Goal: Transaction & Acquisition: Book appointment/travel/reservation

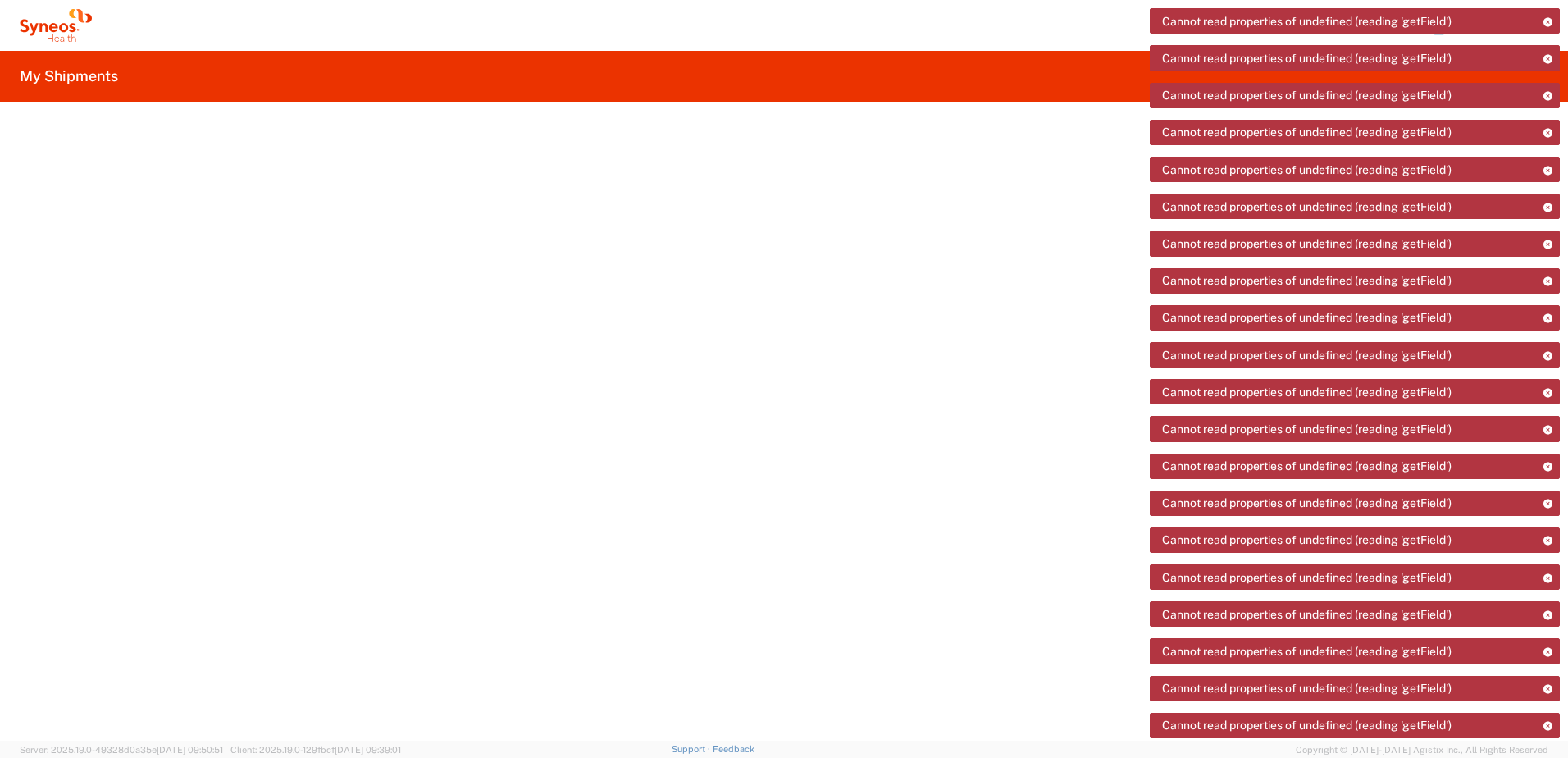
click at [57, 39] on icon at bounding box center [56, 25] width 73 height 33
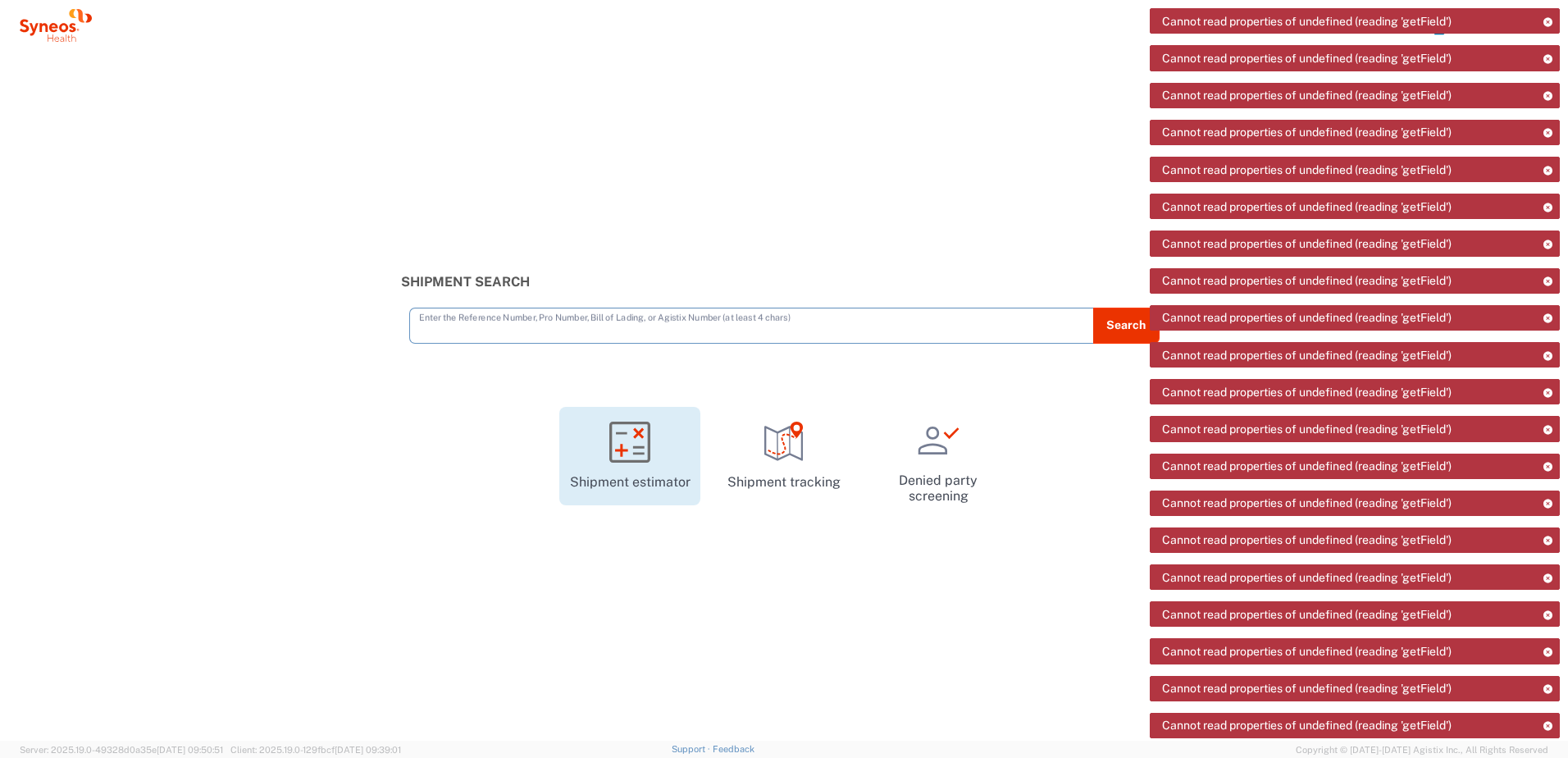
click at [620, 446] on icon at bounding box center [630, 441] width 41 height 41
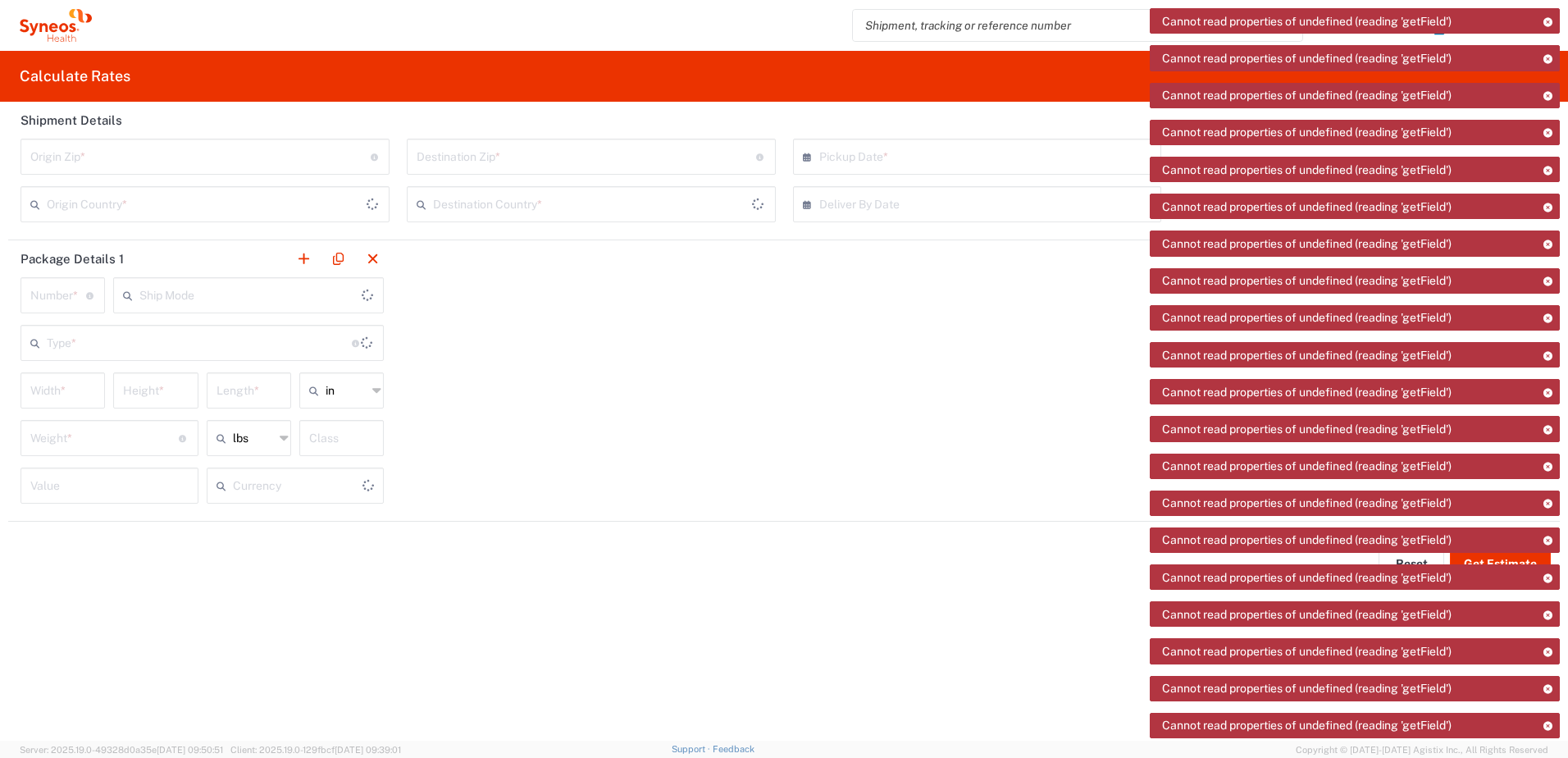
type input "US Dollar"
type input "[GEOGRAPHIC_DATA]"
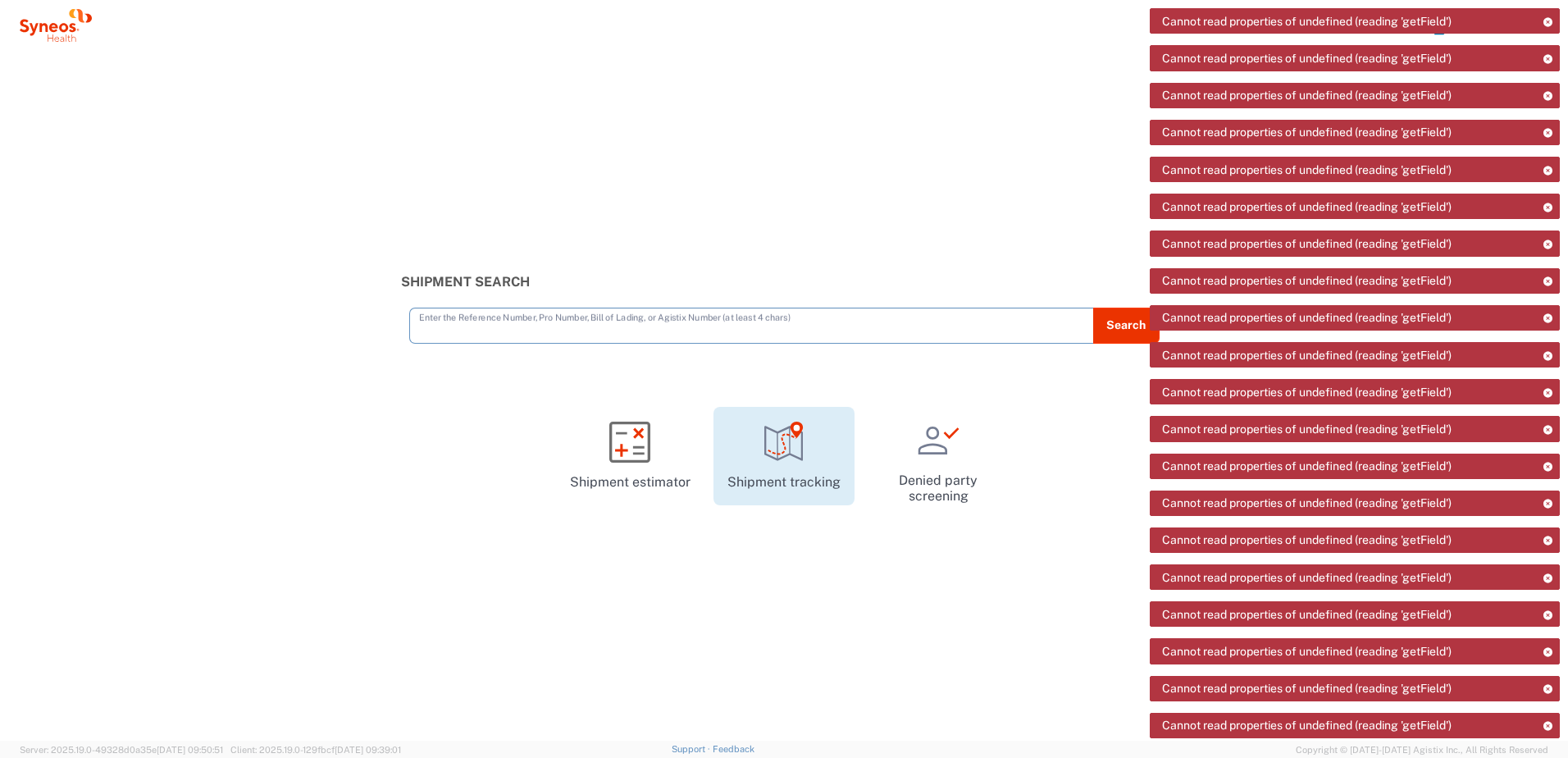
click at [786, 442] on icon at bounding box center [784, 441] width 41 height 41
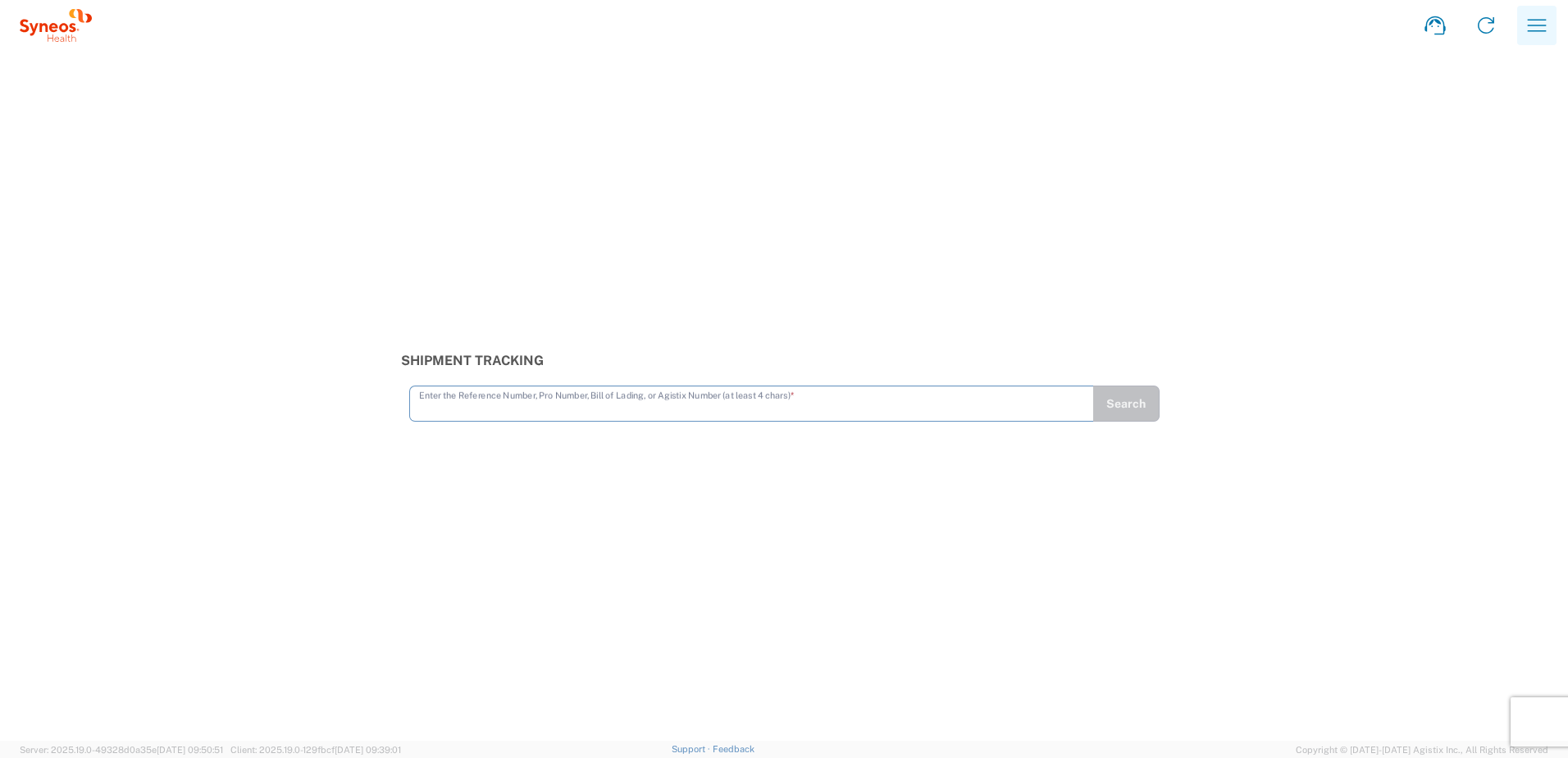
click at [1527, 38] on icon "button" at bounding box center [1537, 25] width 26 height 26
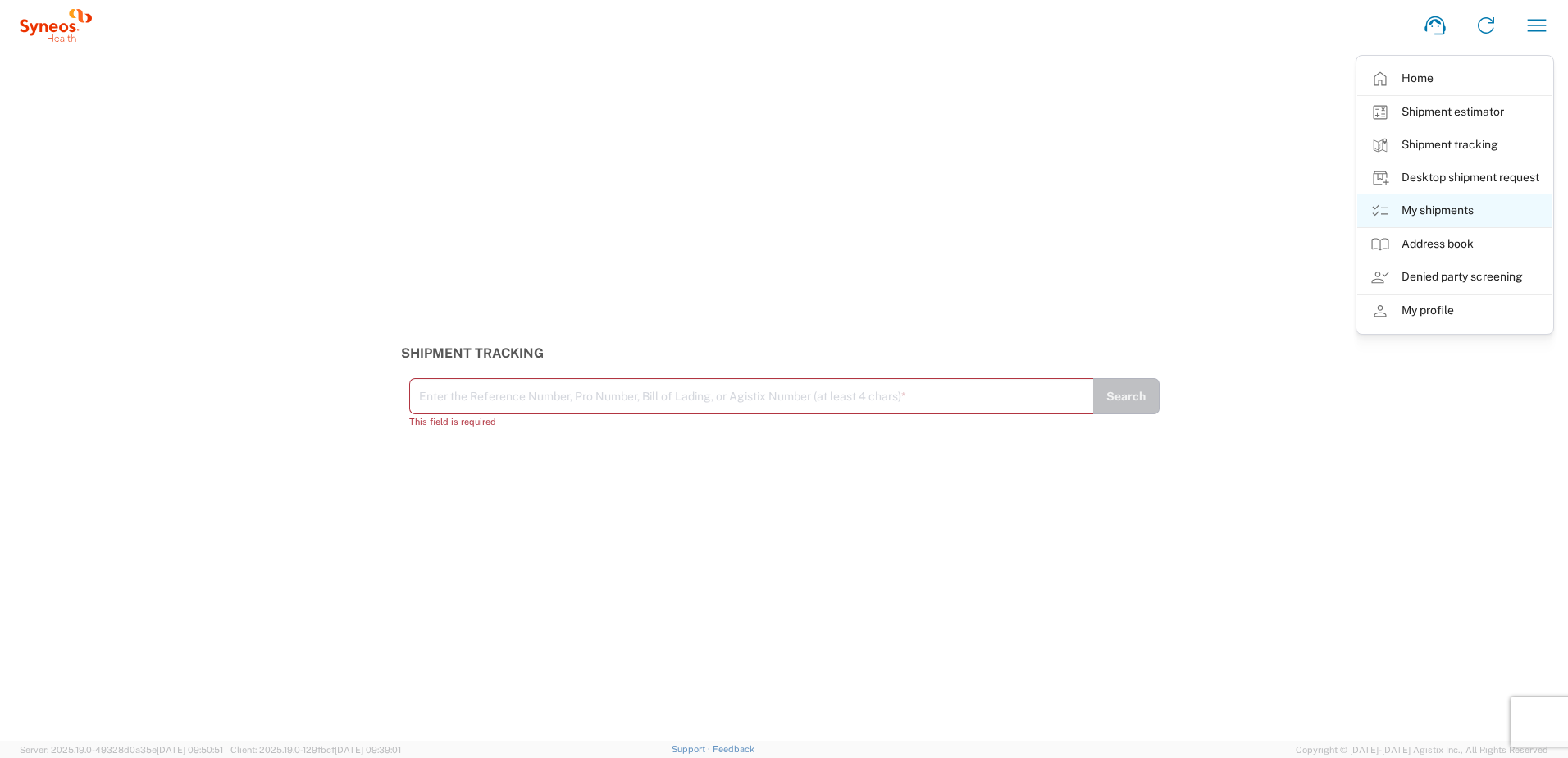
click at [1473, 203] on link "My shipments" at bounding box center [1454, 210] width 195 height 33
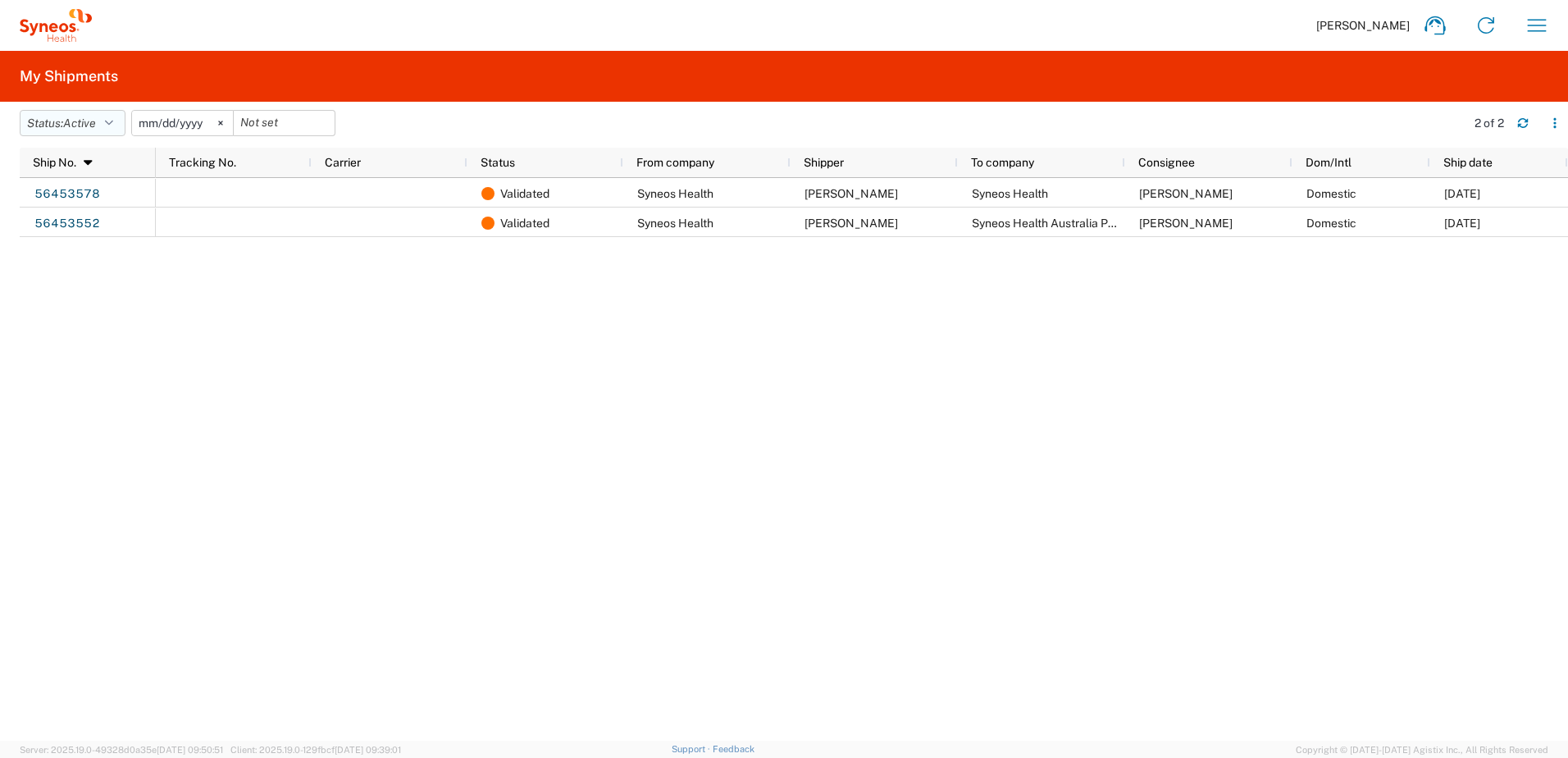
click at [106, 115] on button "Status: Active" at bounding box center [72, 122] width 105 height 26
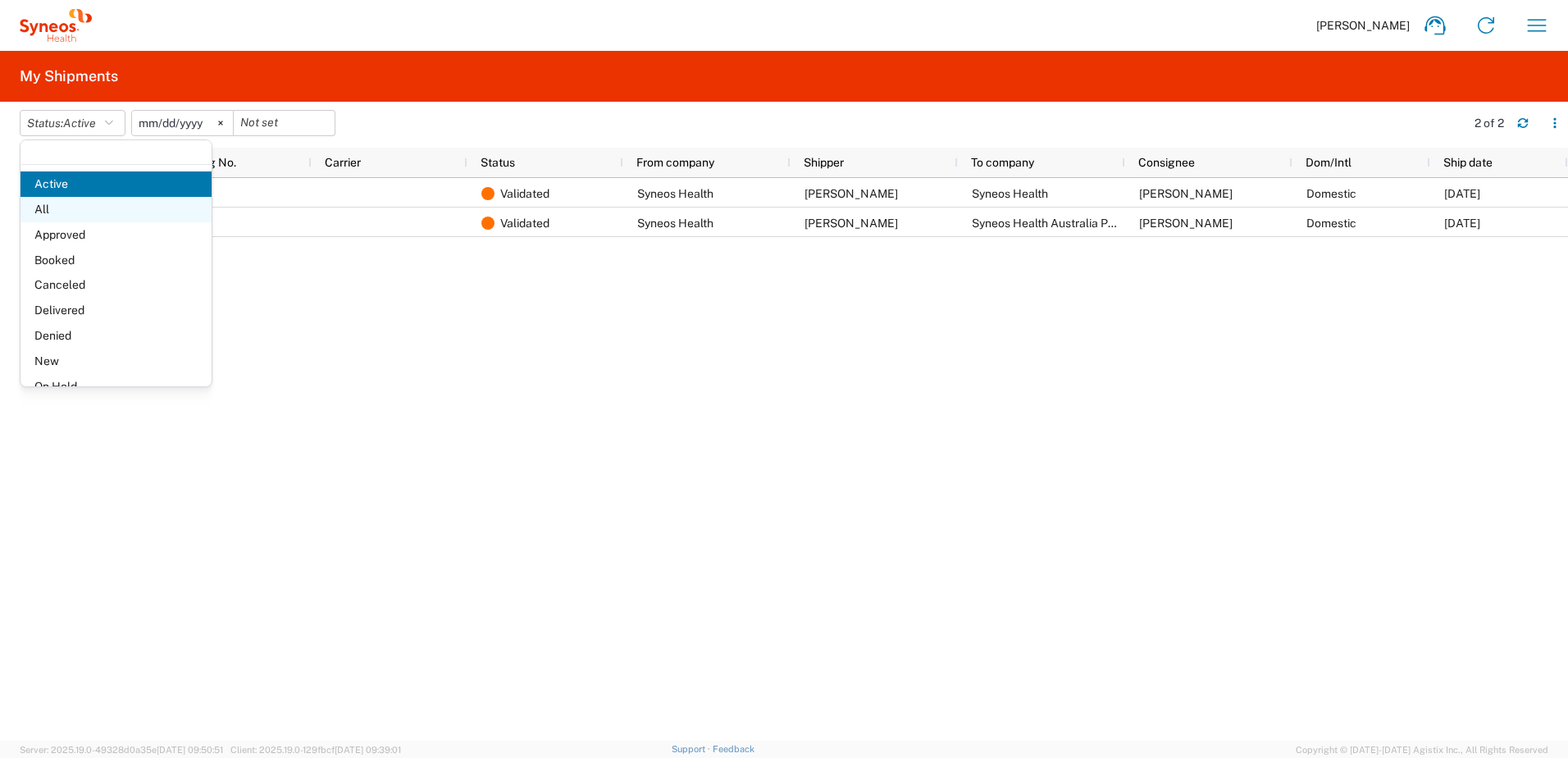
click at [86, 208] on span "All" at bounding box center [116, 209] width 191 height 25
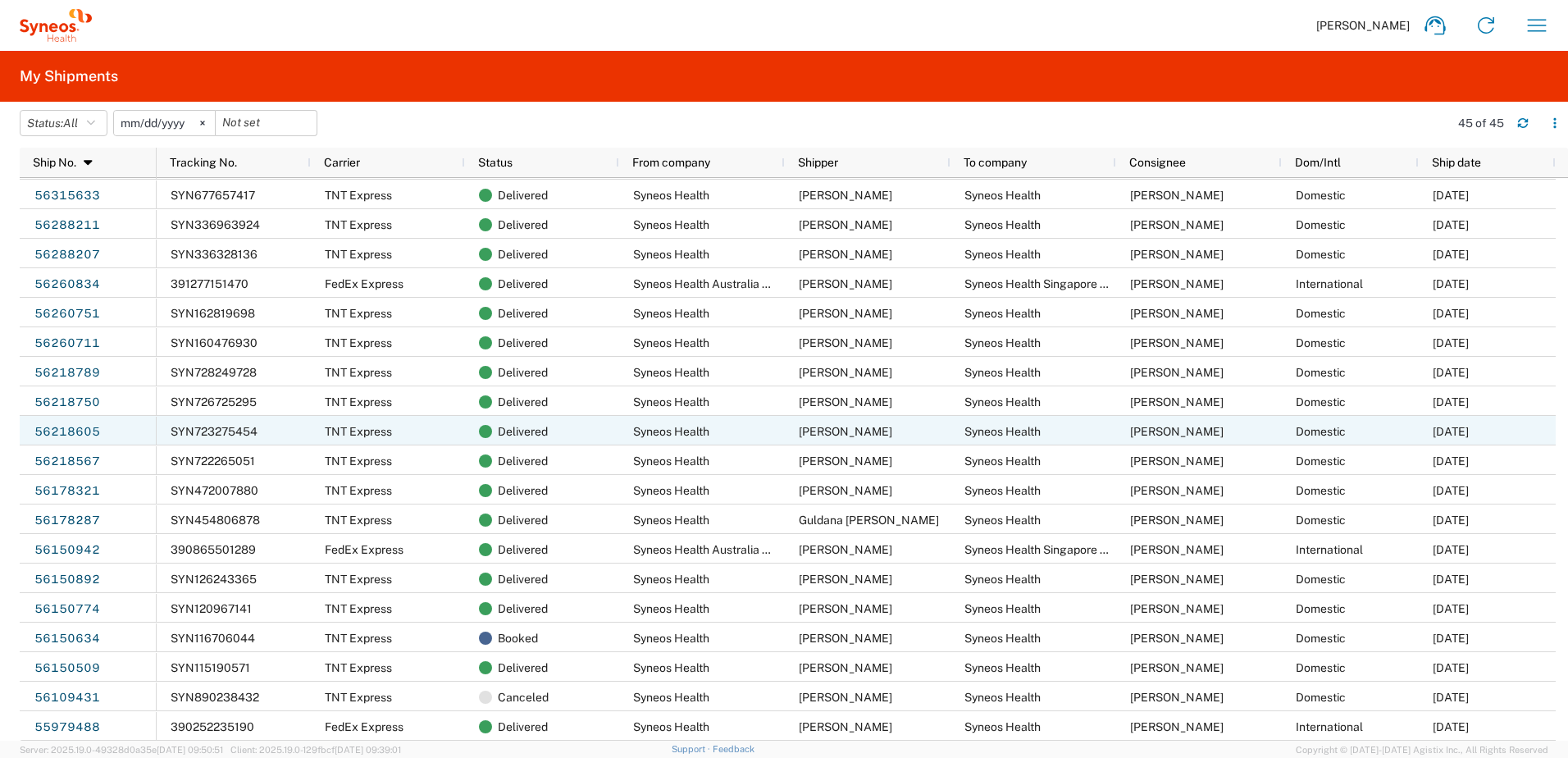
scroll to position [490, 0]
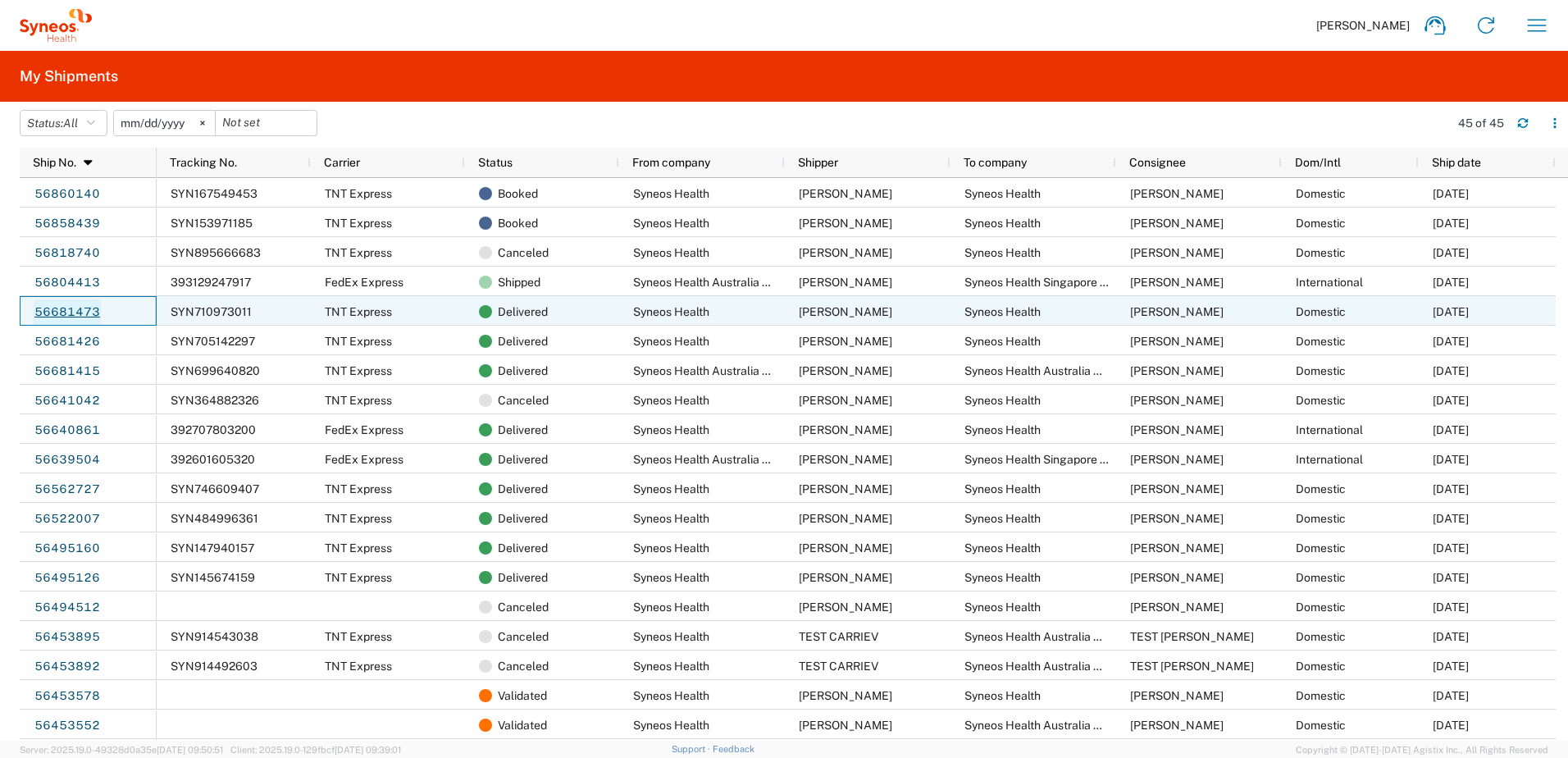
click at [76, 307] on link "56681473" at bounding box center [68, 312] width 68 height 26
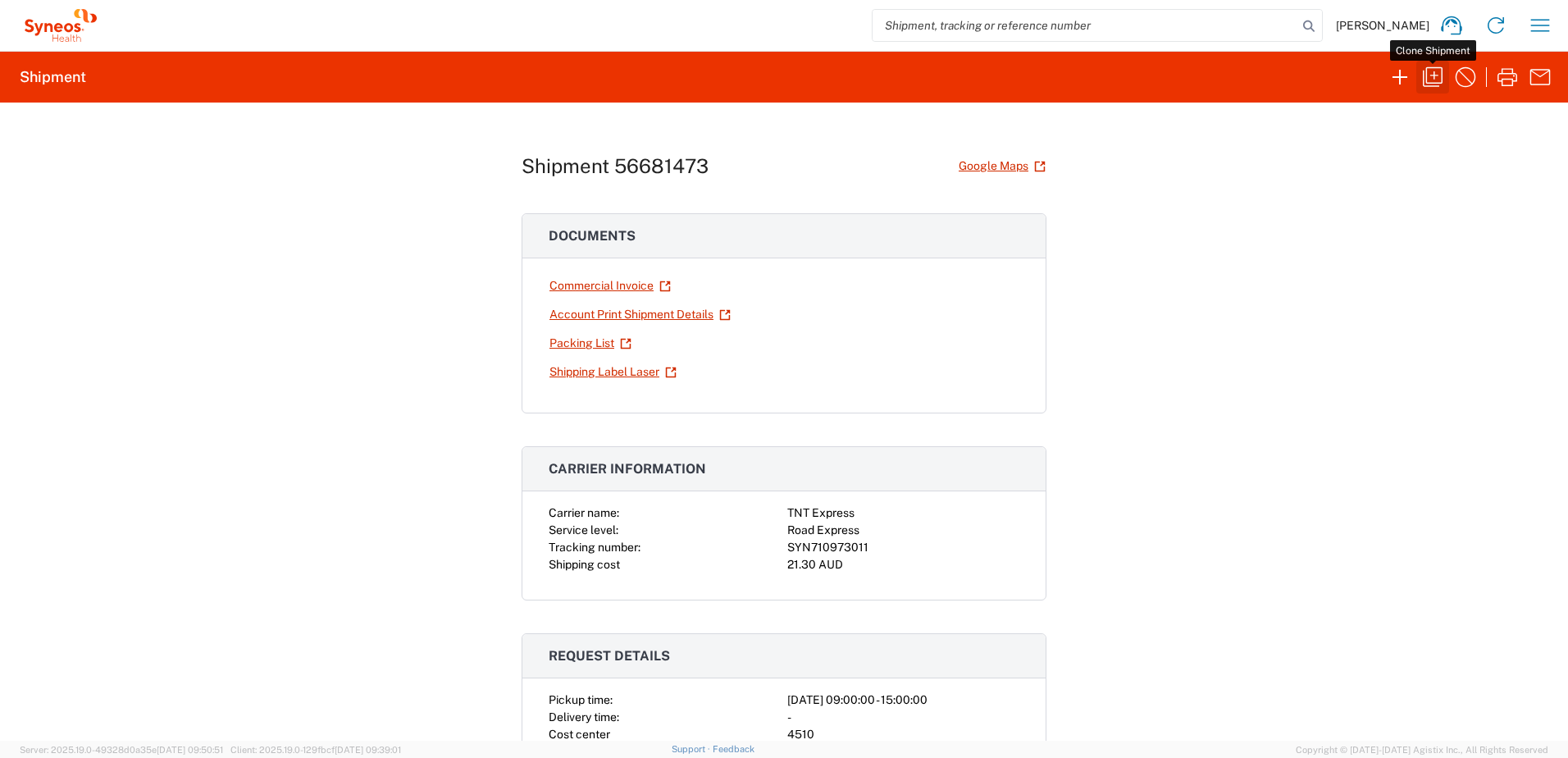
click at [1438, 81] on icon "button" at bounding box center [1432, 77] width 26 height 26
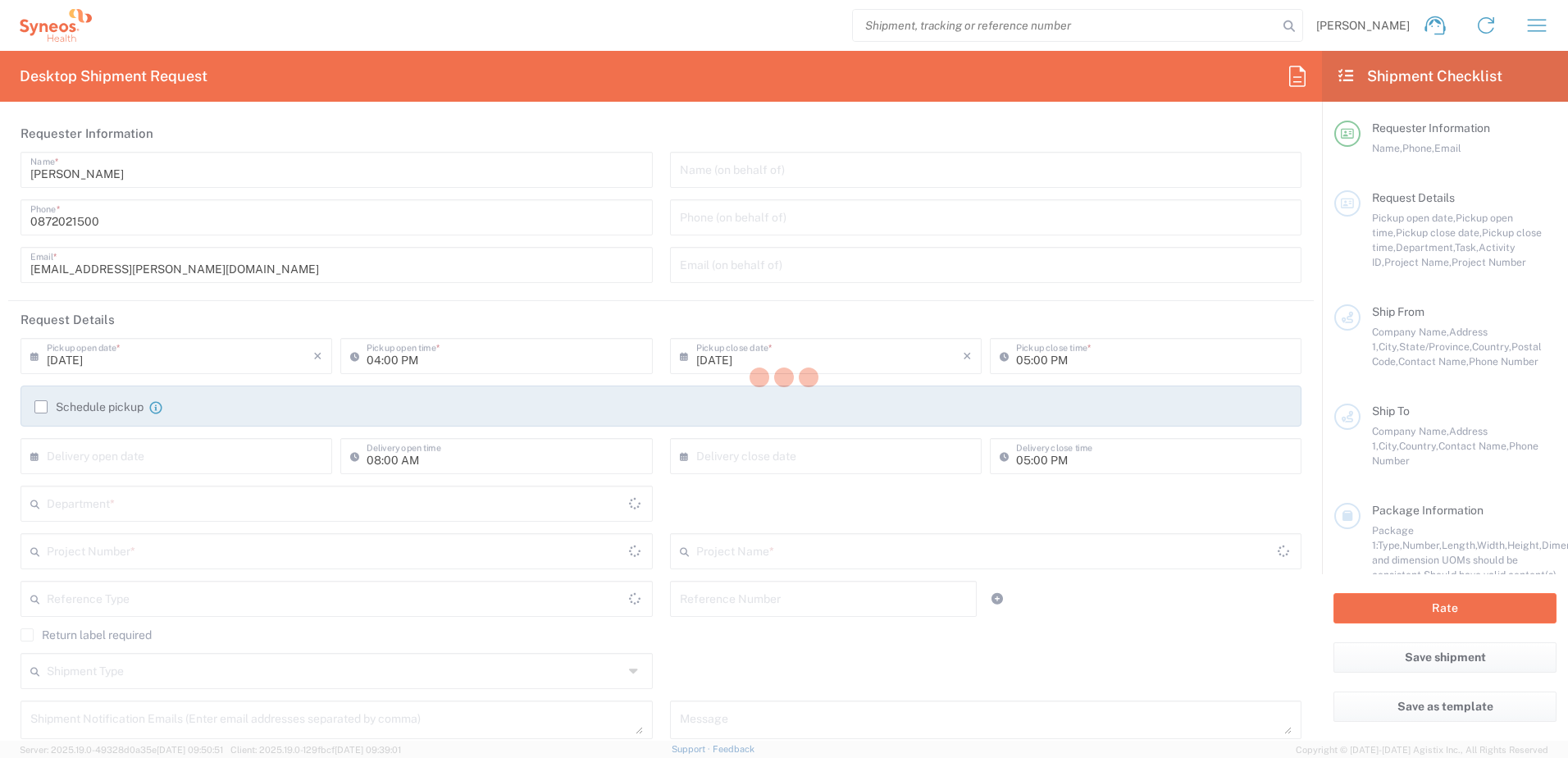
type input "[PERSON_NAME][EMAIL_ADDRESS][PERSON_NAME][DOMAIN_NAME]"
type input "09:00 AM"
type input "03:00 PM"
type input "MEL879827"
type textarea "[EMAIL_ADDRESS][PERSON_NAME][DOMAIN_NAME]"
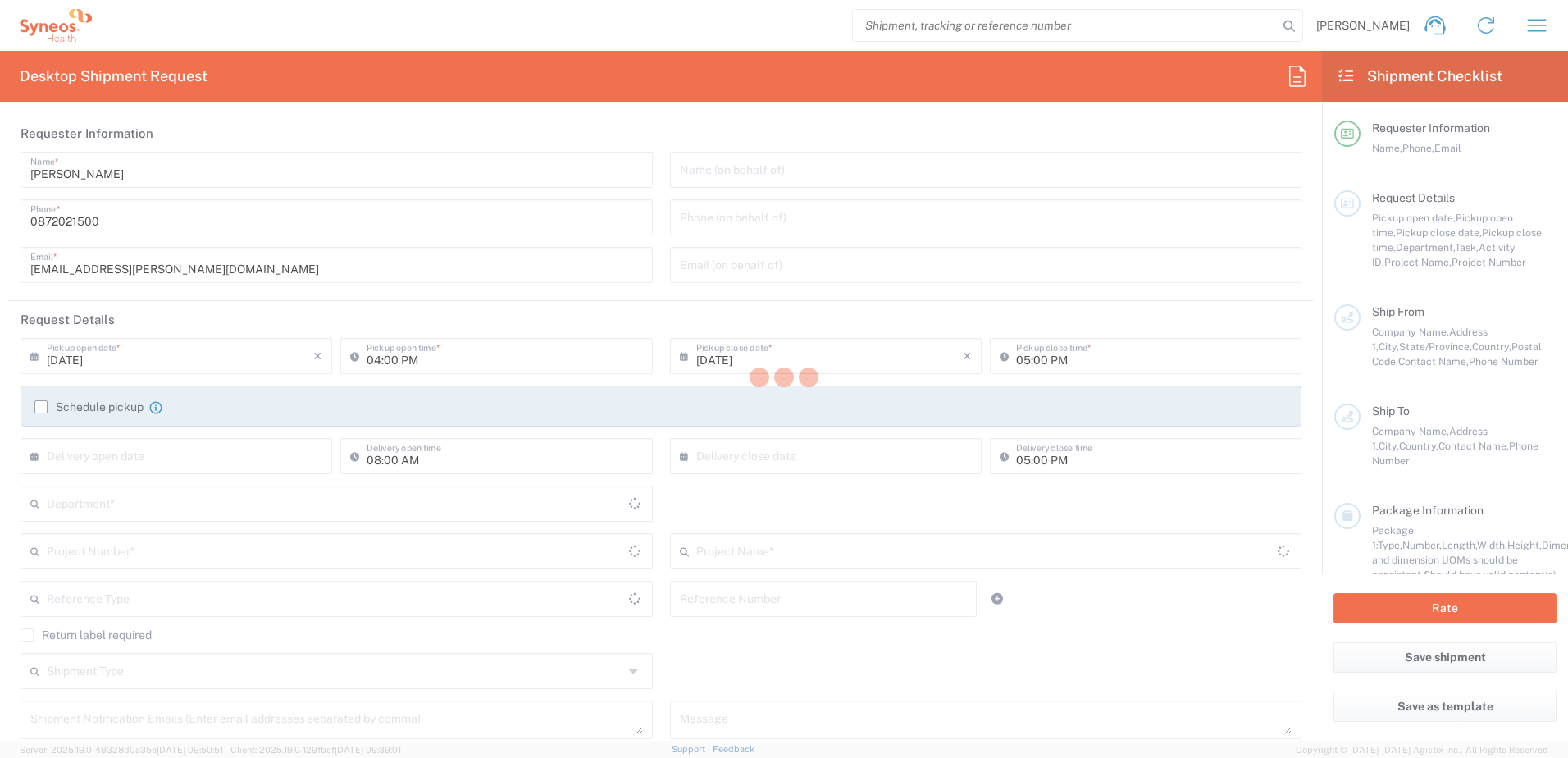
type input "Syneos Health"
type input "50 Riders Circuit"
type input "Aintree"
type input "3336"
type input "[PERSON_NAME]"
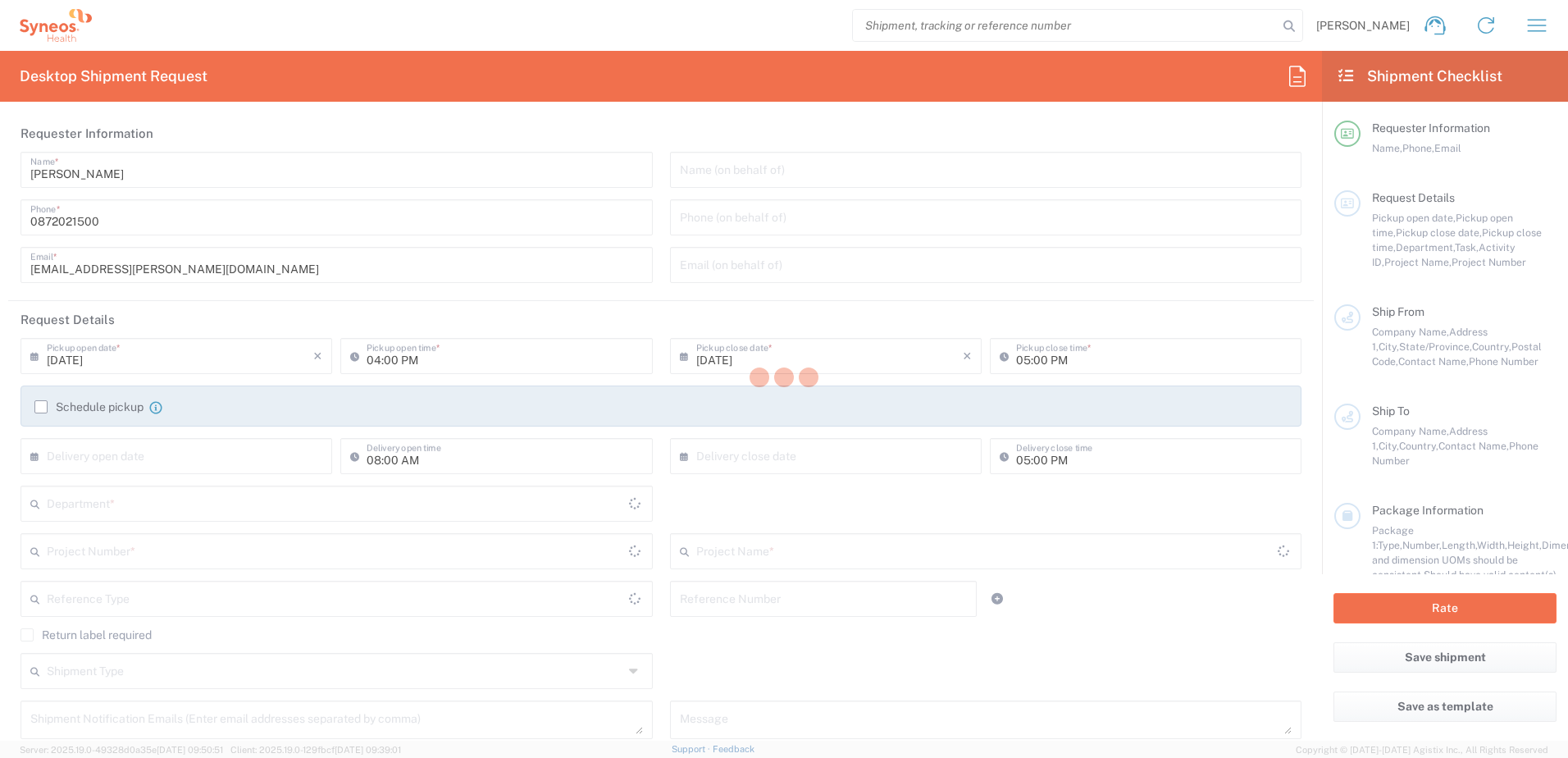
type input "[PHONE_NUMBER]"
type input "[PERSON_NAME][EMAIL_ADDRESS][PERSON_NAME][DOMAIN_NAME]"
type input "Syneos Health"
type input "[STREET_ADDRESS][PERSON_NAME]"
type input "Level 24"
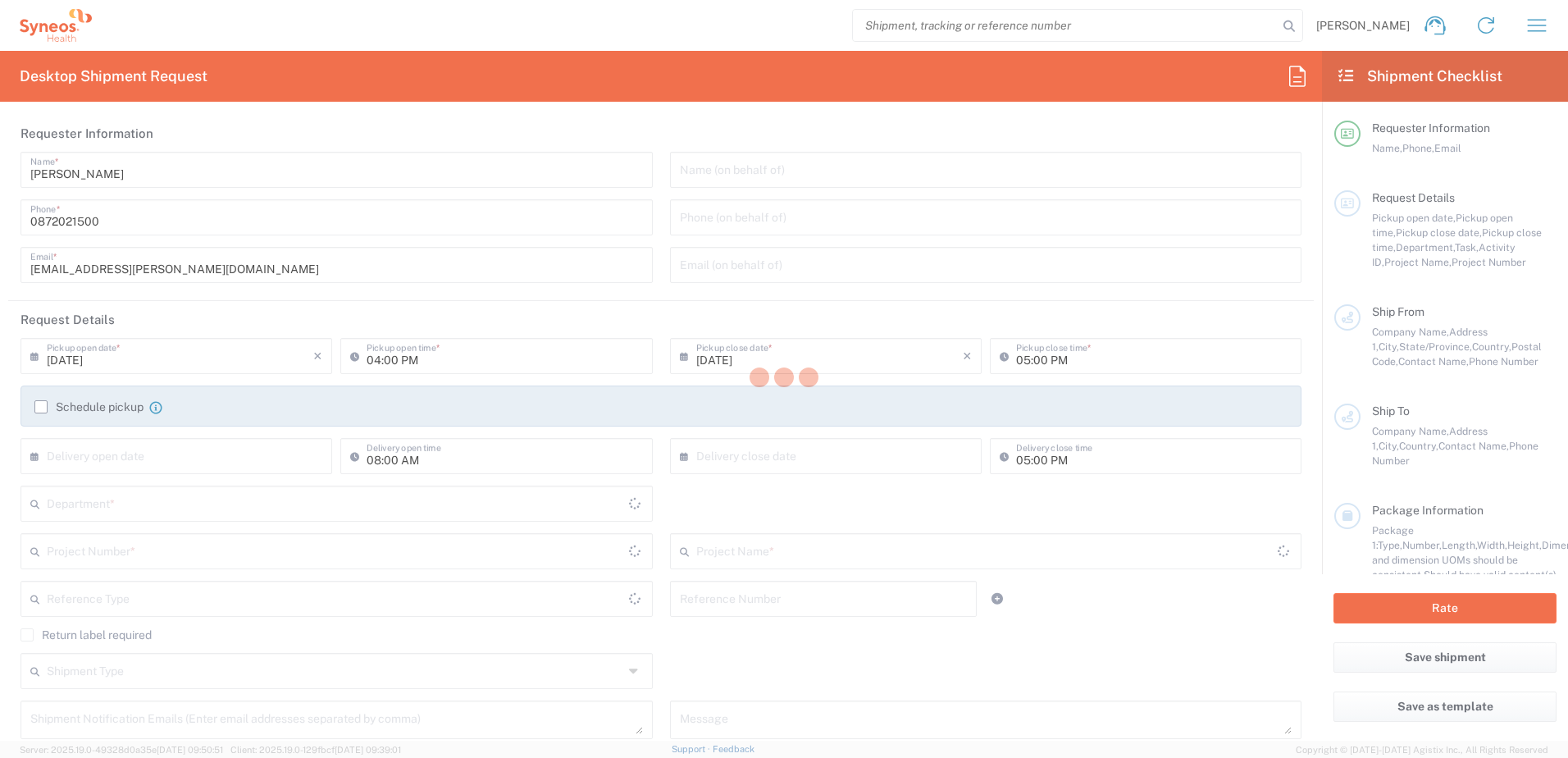
type input "[GEOGRAPHIC_DATA]"
type input "5000"
type input "[PERSON_NAME]"
type input "0872021500"
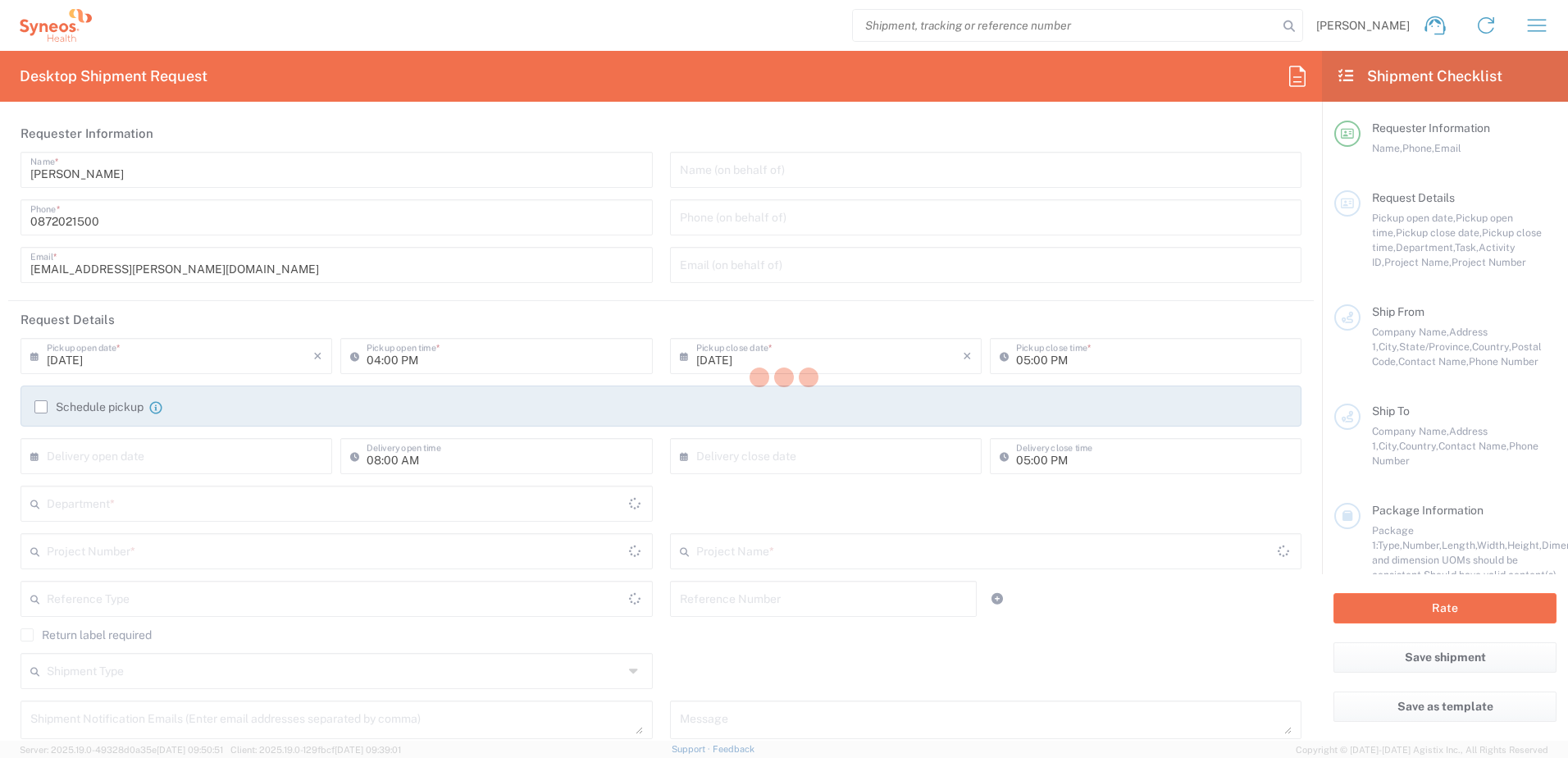
type input "[EMAIL_ADDRESS][PERSON_NAME][DOMAIN_NAME]"
type input "Business (General)"
type input "Sender/Shipper"
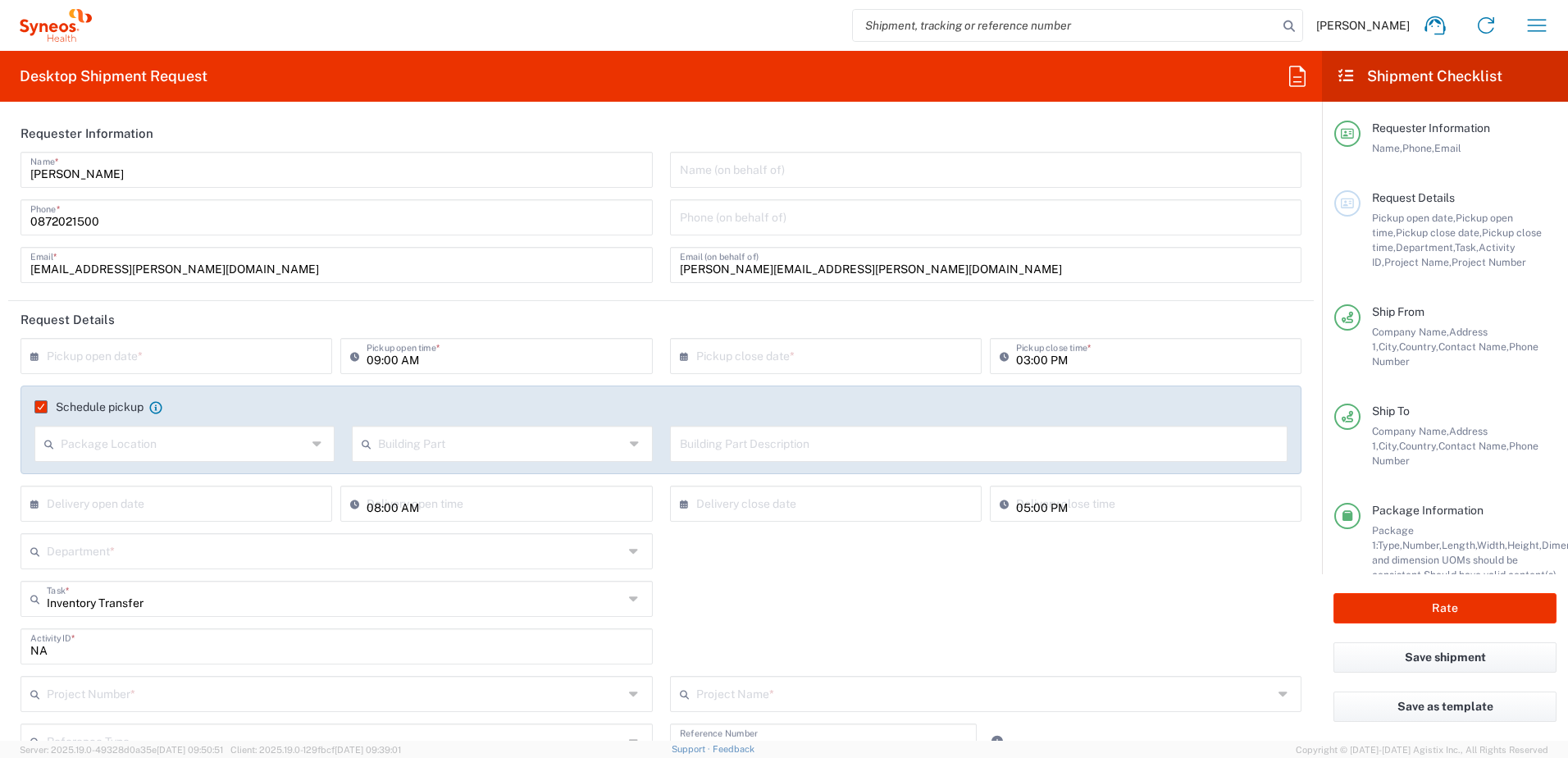
type input "Booking Request ID"
type input "Residential/Home"
type input "Your Packaging"
type input "[GEOGRAPHIC_DATA]"
click at [285, 352] on input "text" at bounding box center [180, 355] width 267 height 29
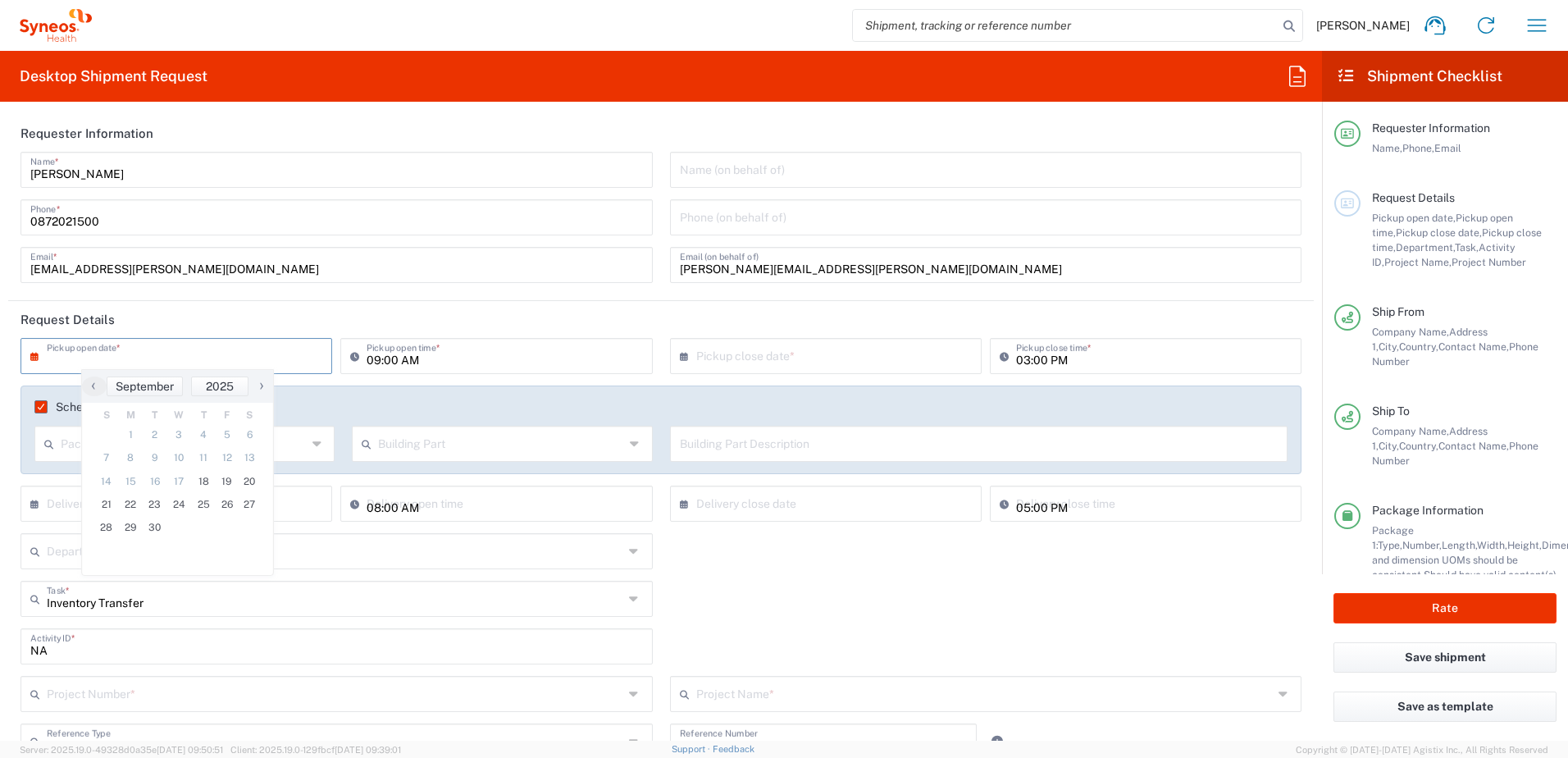
type input "4510 DEPARTMENTAL EXPENSE"
type input "4510"
type input "[GEOGRAPHIC_DATA]"
type input "4510 DEPARTMENTAL EXPENSE"
type input "Syneos Health Australia Pty Ltd"
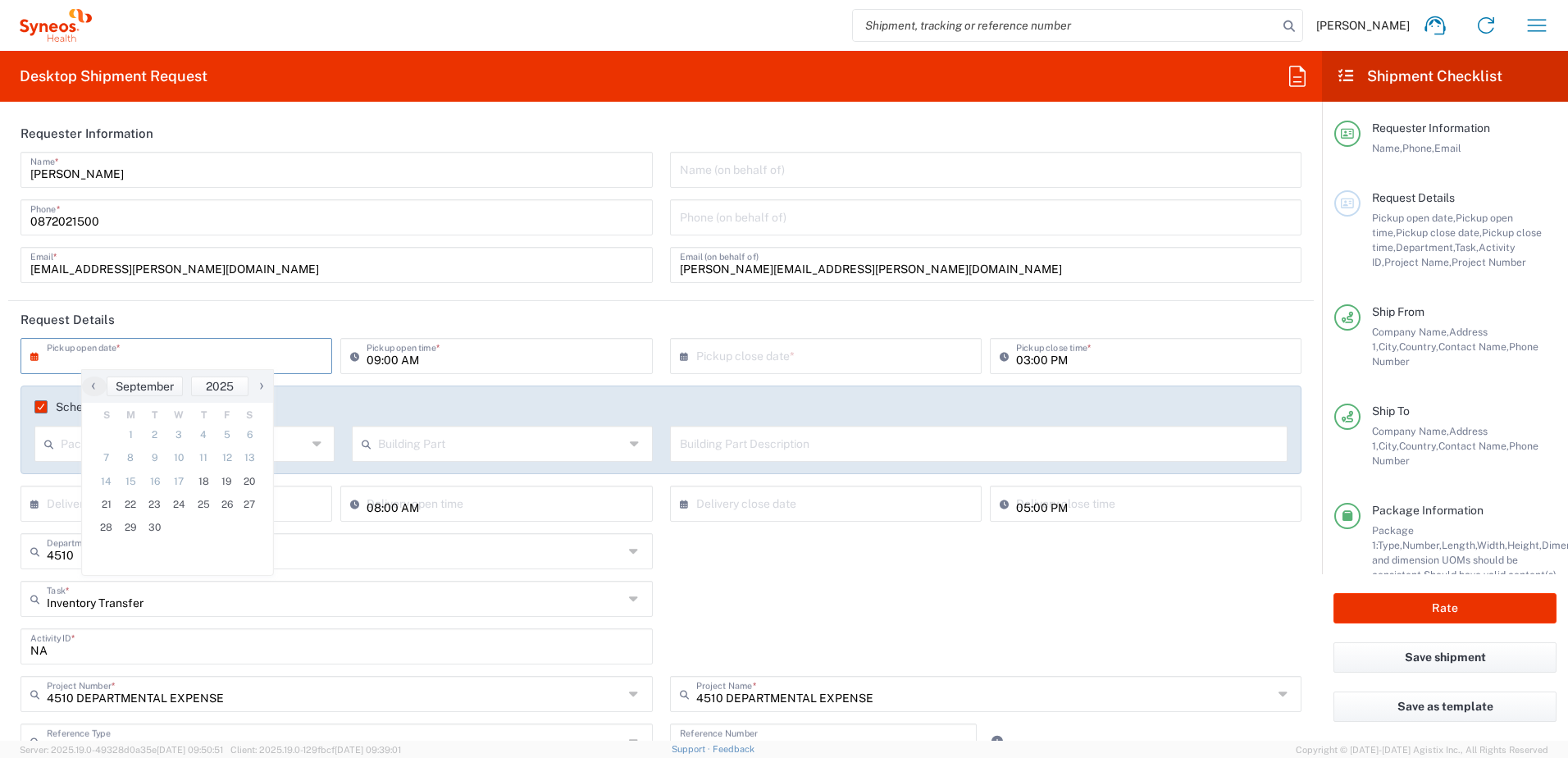
type input "Victoria"
click at [219, 479] on span "19" at bounding box center [227, 481] width 23 height 23
type input "[DATE]"
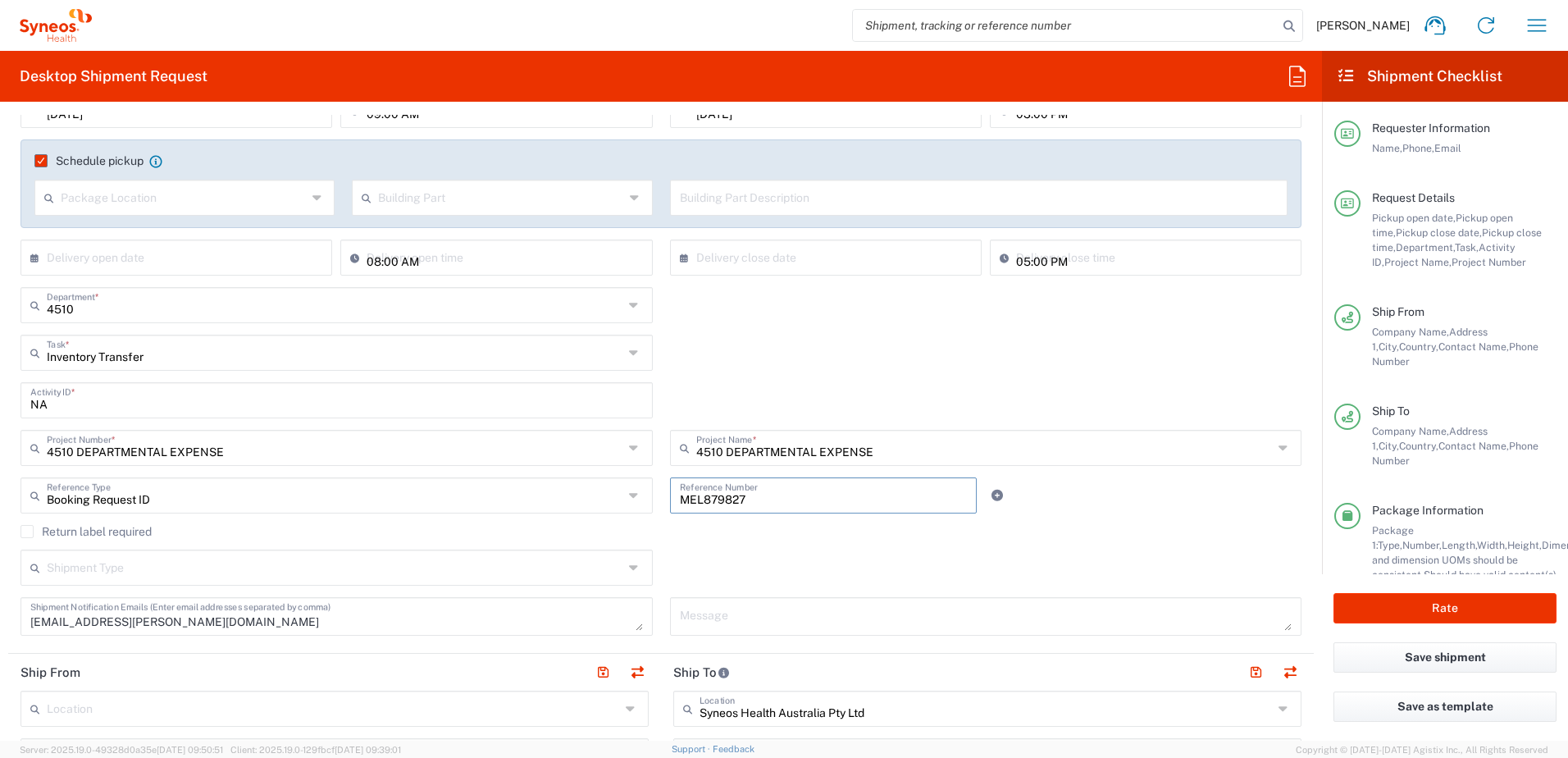
drag, startPoint x: 768, startPoint y: 501, endPoint x: 639, endPoint y: 501, distance: 129.0
click at [639, 501] on div "Booking Request ID Reference Type Booking Request ID Account Type Activity ID A…" at bounding box center [662, 501] width 1298 height 47
type input "4510"
click at [722, 542] on div "Return label required" at bounding box center [661, 537] width 1281 height 24
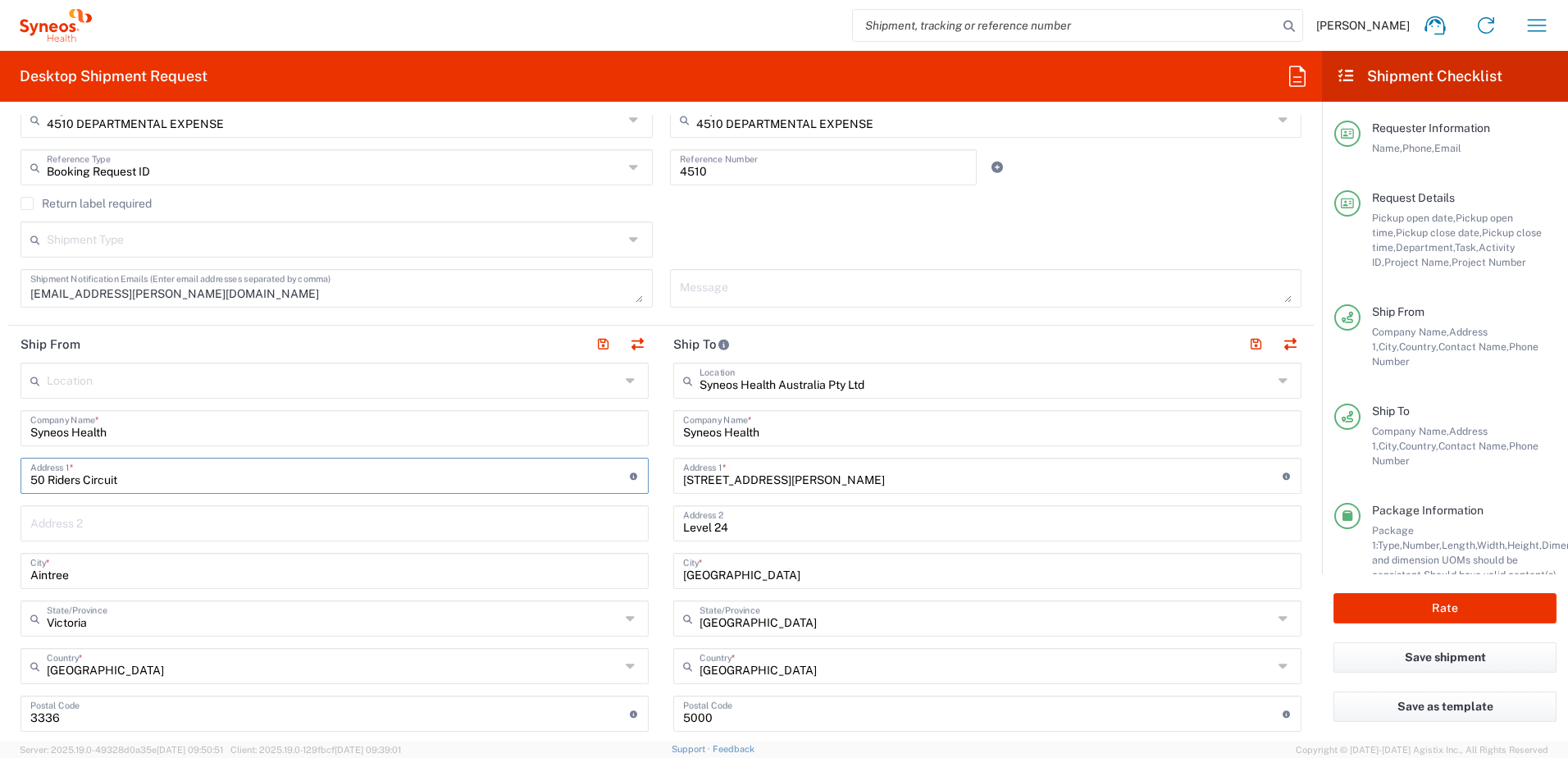
drag, startPoint x: 230, startPoint y: 479, endPoint x: -3, endPoint y: 468, distance: 233.3
click at [0, 468] on html "[PERSON_NAME] Home Shipment estimator Shipment tracking Desktop shipment reques…" at bounding box center [784, 379] width 1568 height 758
paste input "[STREET_ADDRESS]"
type input "[STREET_ADDRESS]"
type input "VIC"
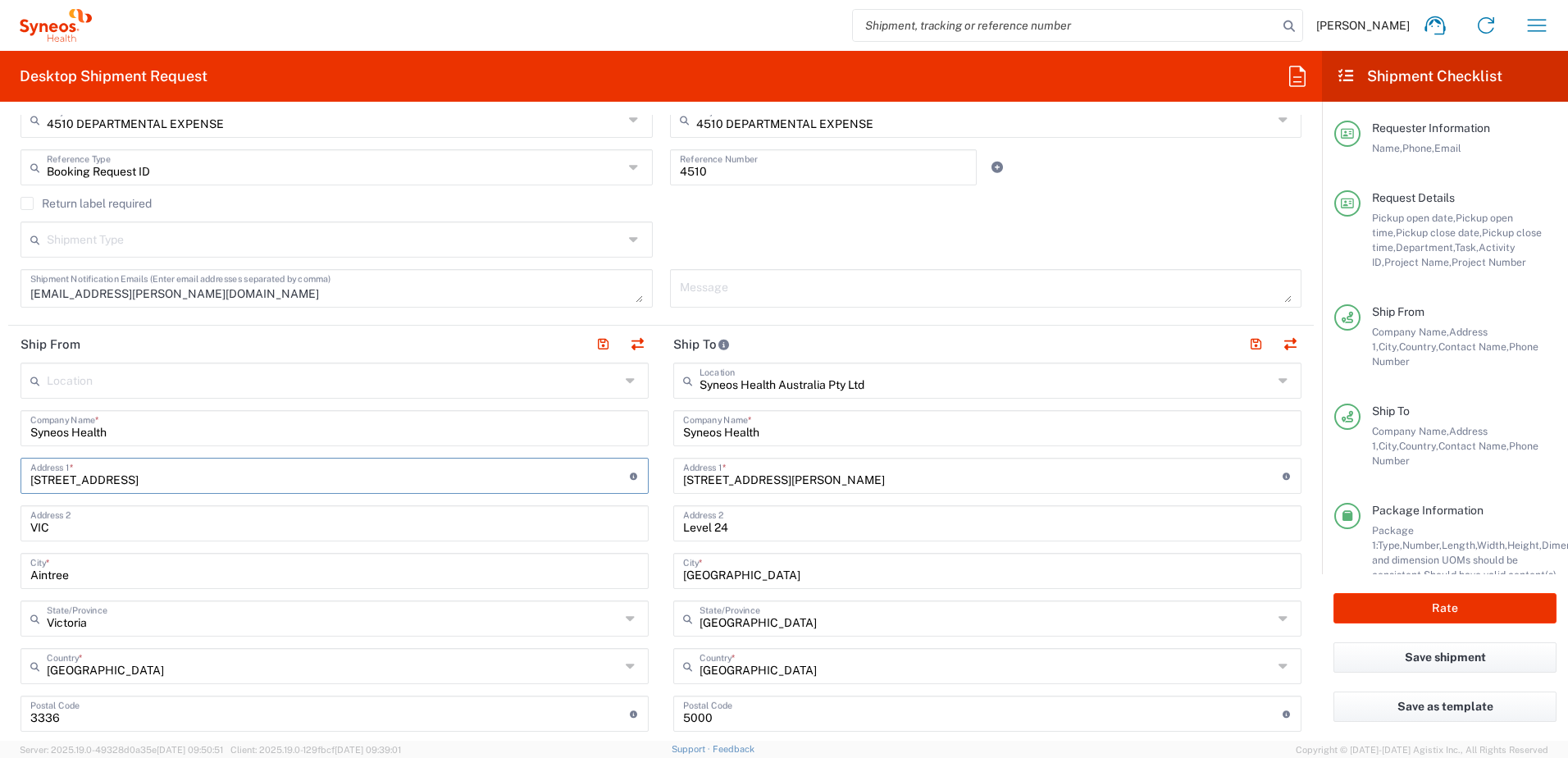
type input "[STREET_ADDRESS]"
drag, startPoint x: 154, startPoint y: 569, endPoint x: 7, endPoint y: 573, distance: 147.1
click at [7, 573] on form "Requester Information [PERSON_NAME] Name * [PHONE_NUMBER] Phone * [EMAIL_ADDRES…" at bounding box center [661, 427] width 1322 height 625
paste input "[GEOGRAPHIC_DATA]"
type input "[GEOGRAPHIC_DATA]"
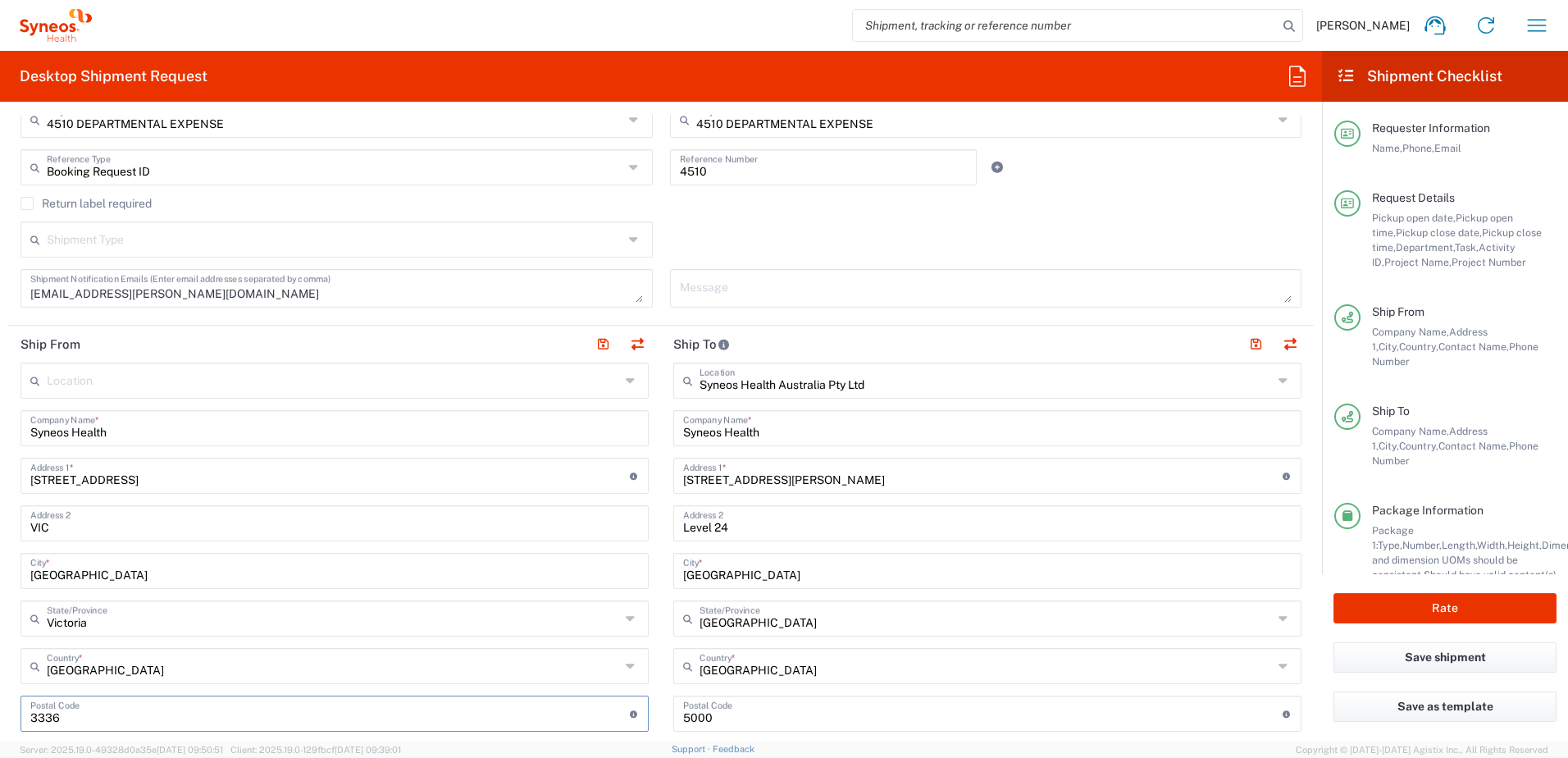
click at [65, 717] on input "undefined" at bounding box center [330, 712] width 599 height 29
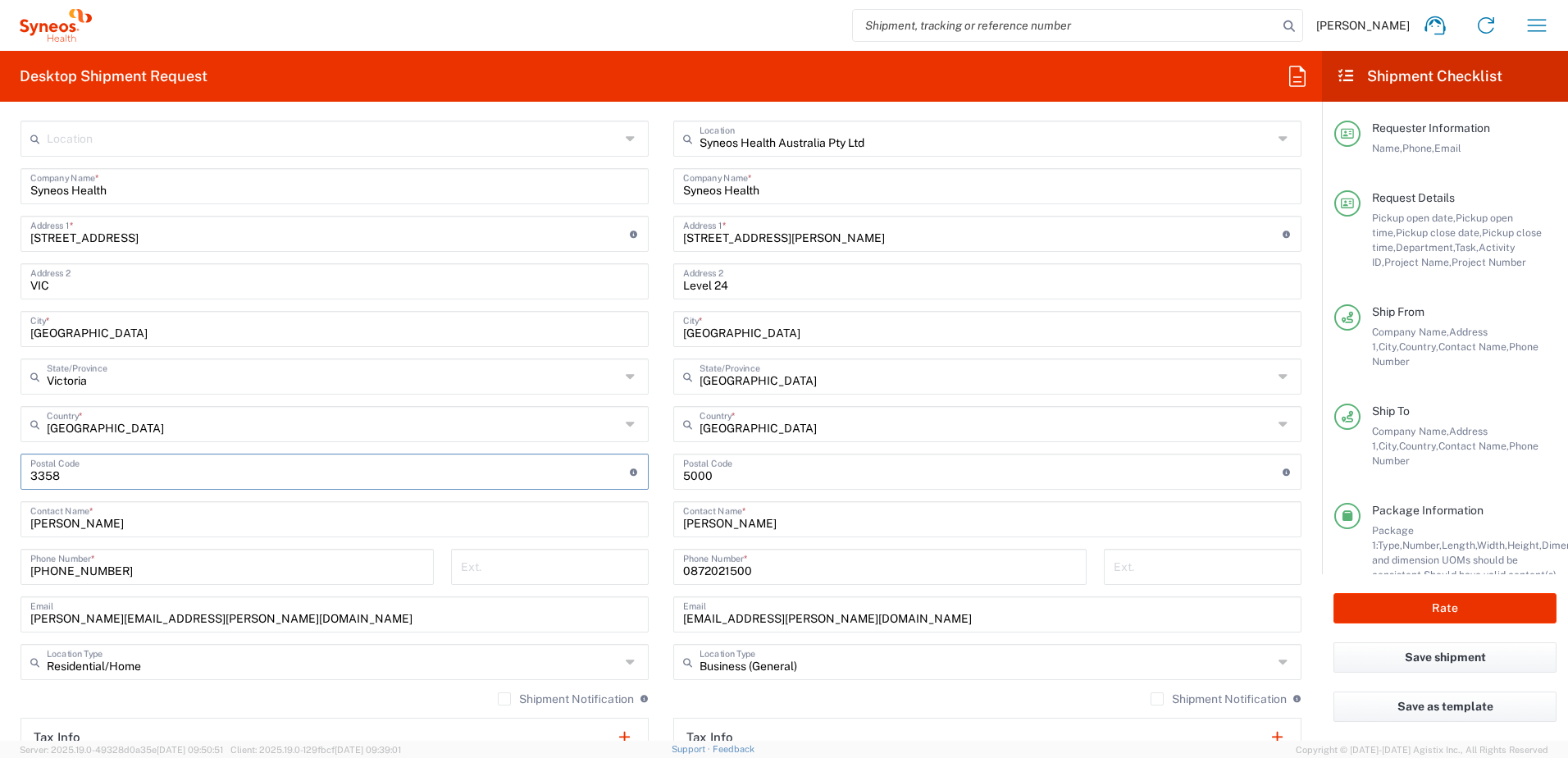
scroll to position [820, 0]
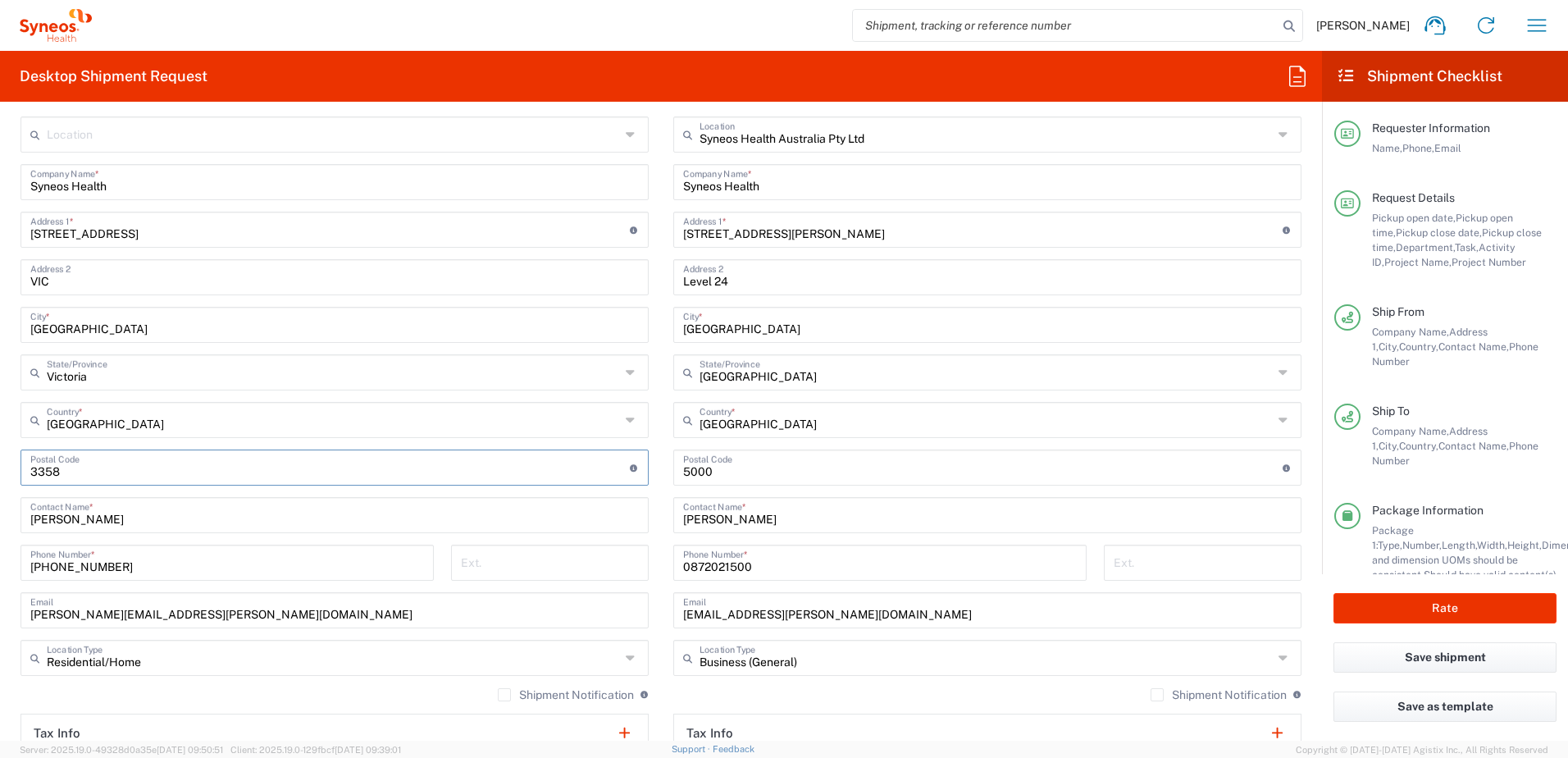
type input "3358"
drag, startPoint x: 170, startPoint y: 517, endPoint x: -3, endPoint y: 517, distance: 173.0
click at [0, 517] on html "[PERSON_NAME] Home Shipment estimator Shipment tracking Desktop shipment reques…" at bounding box center [784, 379] width 1568 height 758
paste input "[PERSON_NAME]"
type input "[PERSON_NAME]"
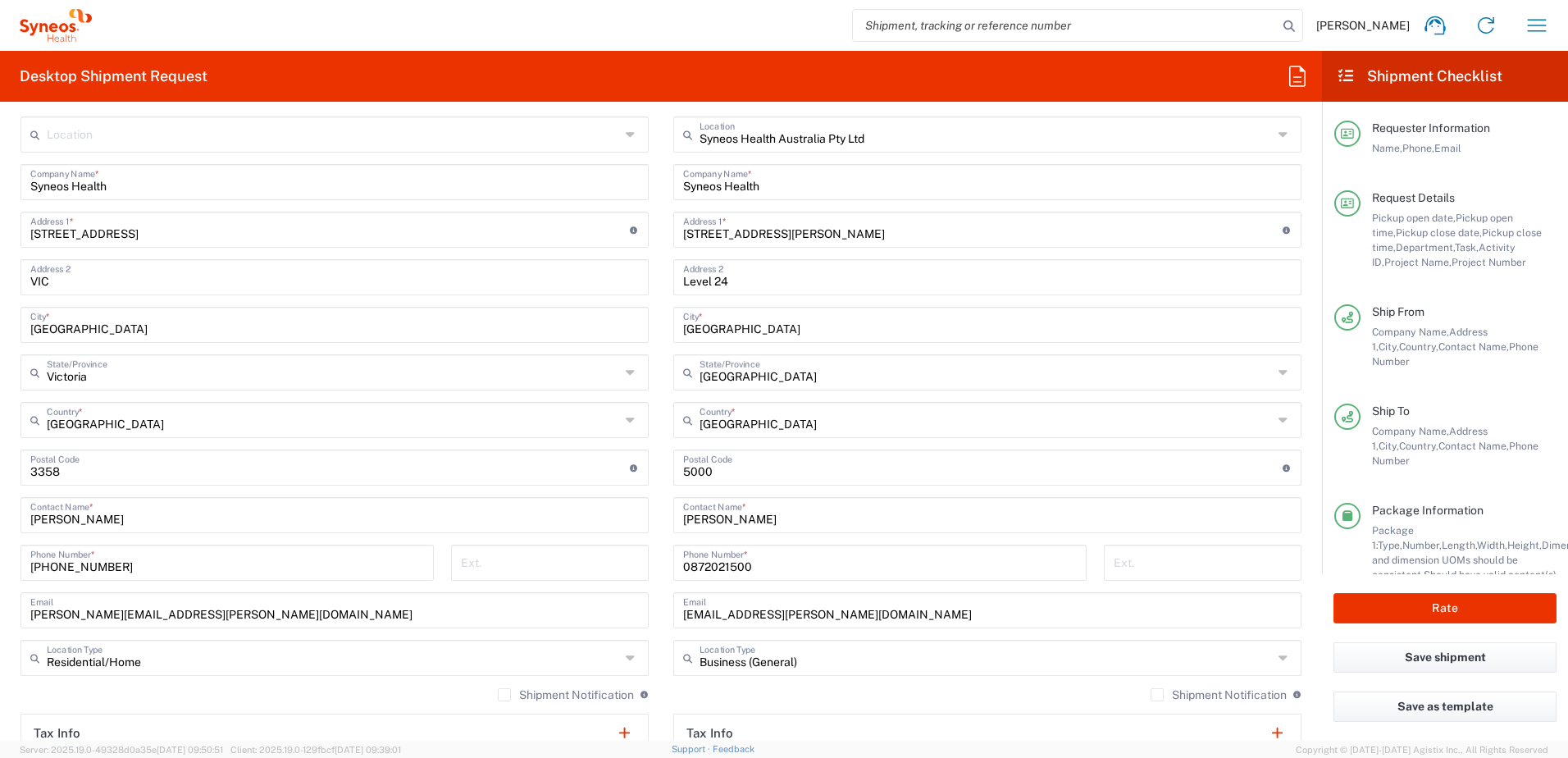
drag, startPoint x: 197, startPoint y: 576, endPoint x: 184, endPoint y: 564, distance: 17.7
click at [184, 564] on div "[PHONE_NUMBER] Phone Number *" at bounding box center [227, 562] width 414 height 36
drag, startPoint x: 184, startPoint y: 564, endPoint x: -3, endPoint y: 598, distance: 190.1
click at [0, 598] on html "[PERSON_NAME] Home Shipment estimator Shipment tracking Desktop shipment reques…" at bounding box center [784, 379] width 1568 height 758
paste input "[PERSON_NAME]"
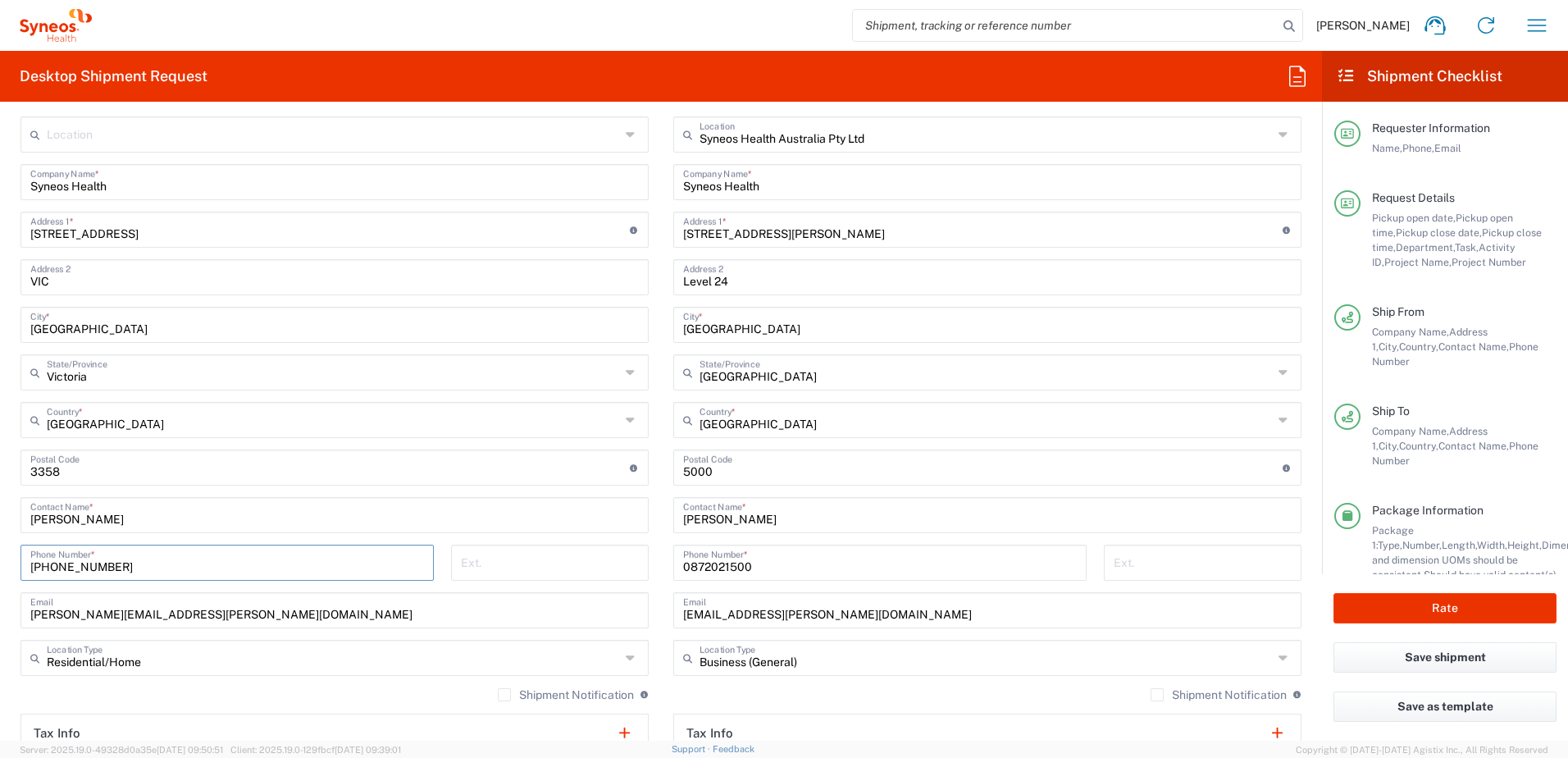
click at [347, 569] on input "[PHONE_NUMBER]" at bounding box center [227, 561] width 393 height 29
paste input "0412152195"
type input "0412152195"
click at [261, 522] on input "[PERSON_NAME]" at bounding box center [334, 514] width 608 height 29
drag, startPoint x: 206, startPoint y: 597, endPoint x: -3, endPoint y: 626, distance: 211.0
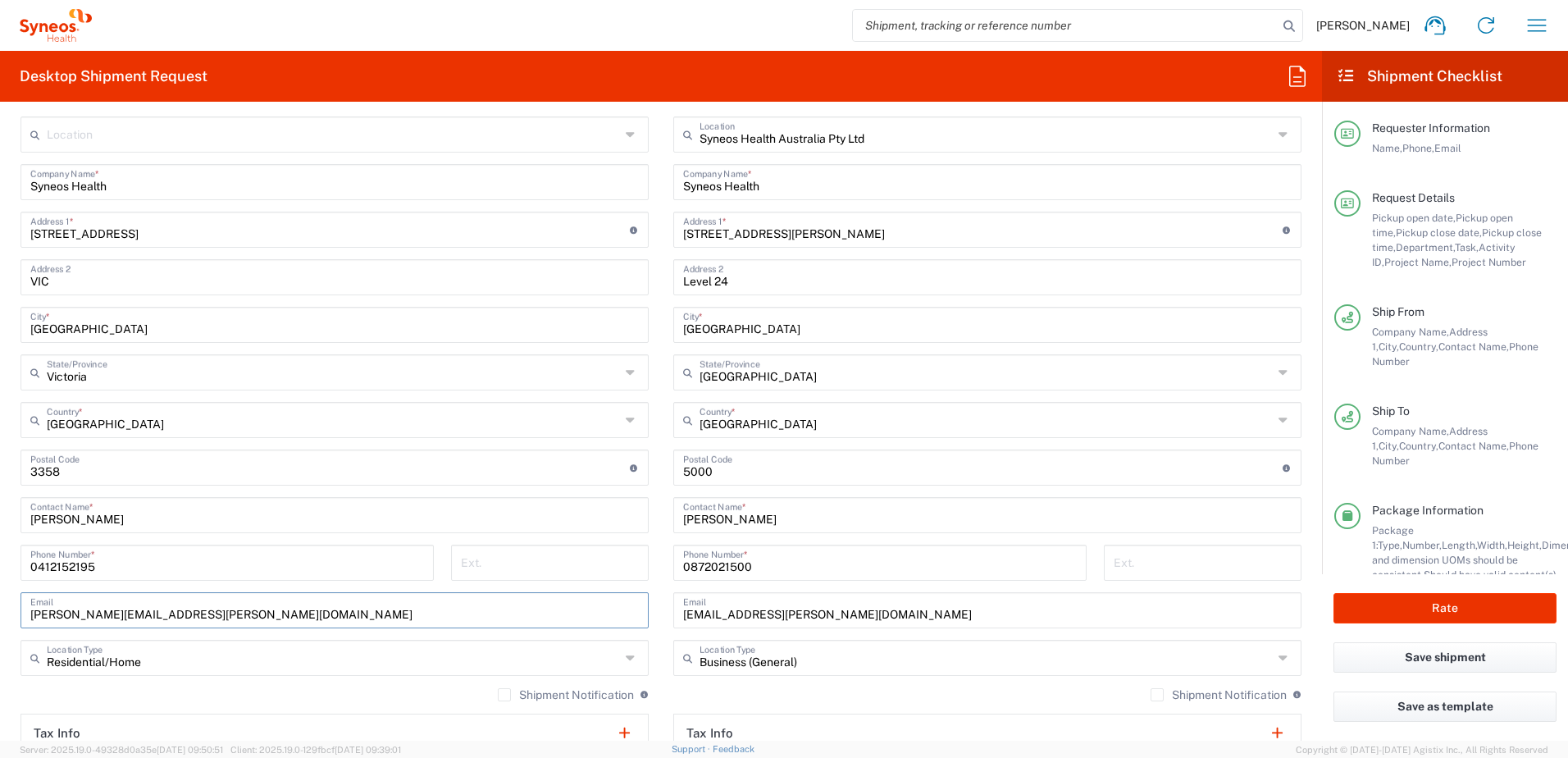
click at [0, 626] on html "[PERSON_NAME] Home Shipment estimator Shipment tracking Desktop shipment reques…" at bounding box center [784, 379] width 1568 height 758
paste input "[PERSON_NAME][EMAIL_ADDRESS][PERSON_NAME][DOMAIN_NAME]>"
type input "[PERSON_NAME][EMAIL_ADDRESS][PERSON_NAME][DOMAIN_NAME]"
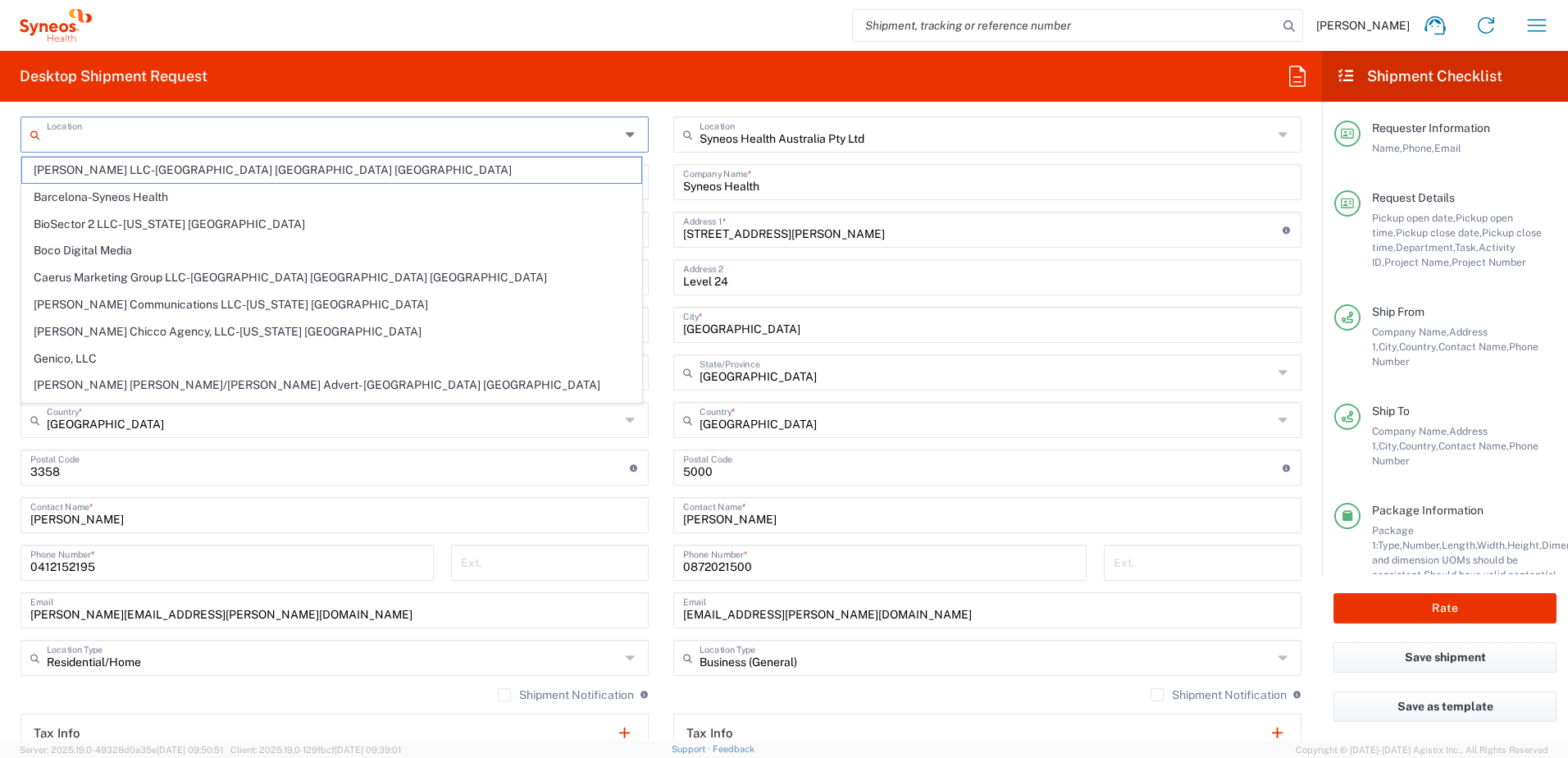
click at [349, 141] on input "text" at bounding box center [333, 133] width 573 height 29
click at [877, 704] on div "Shipment Notification If checked, a shipment notification email will be sent to…" at bounding box center [987, 700] width 628 height 26
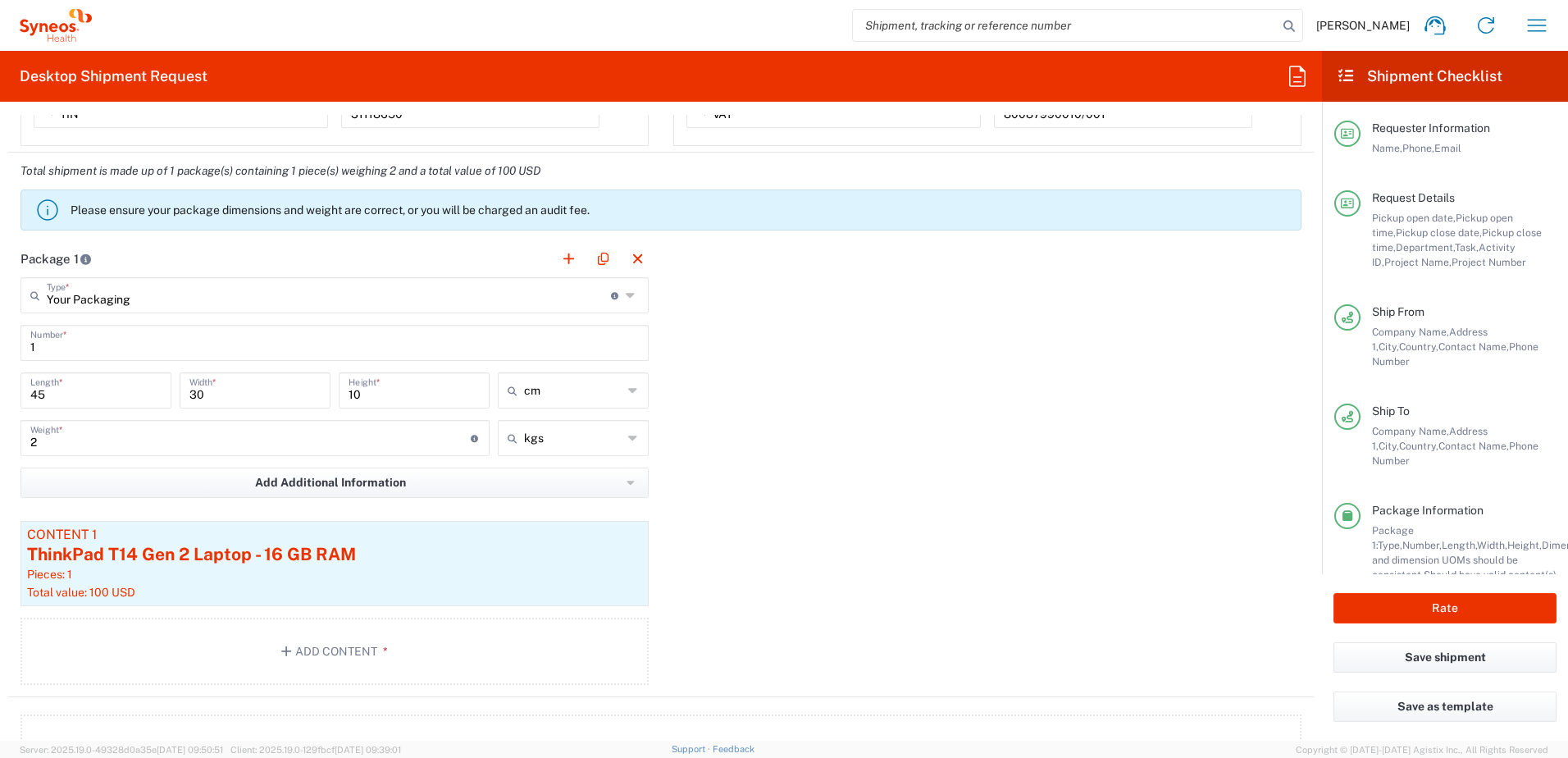
scroll to position [1485, 0]
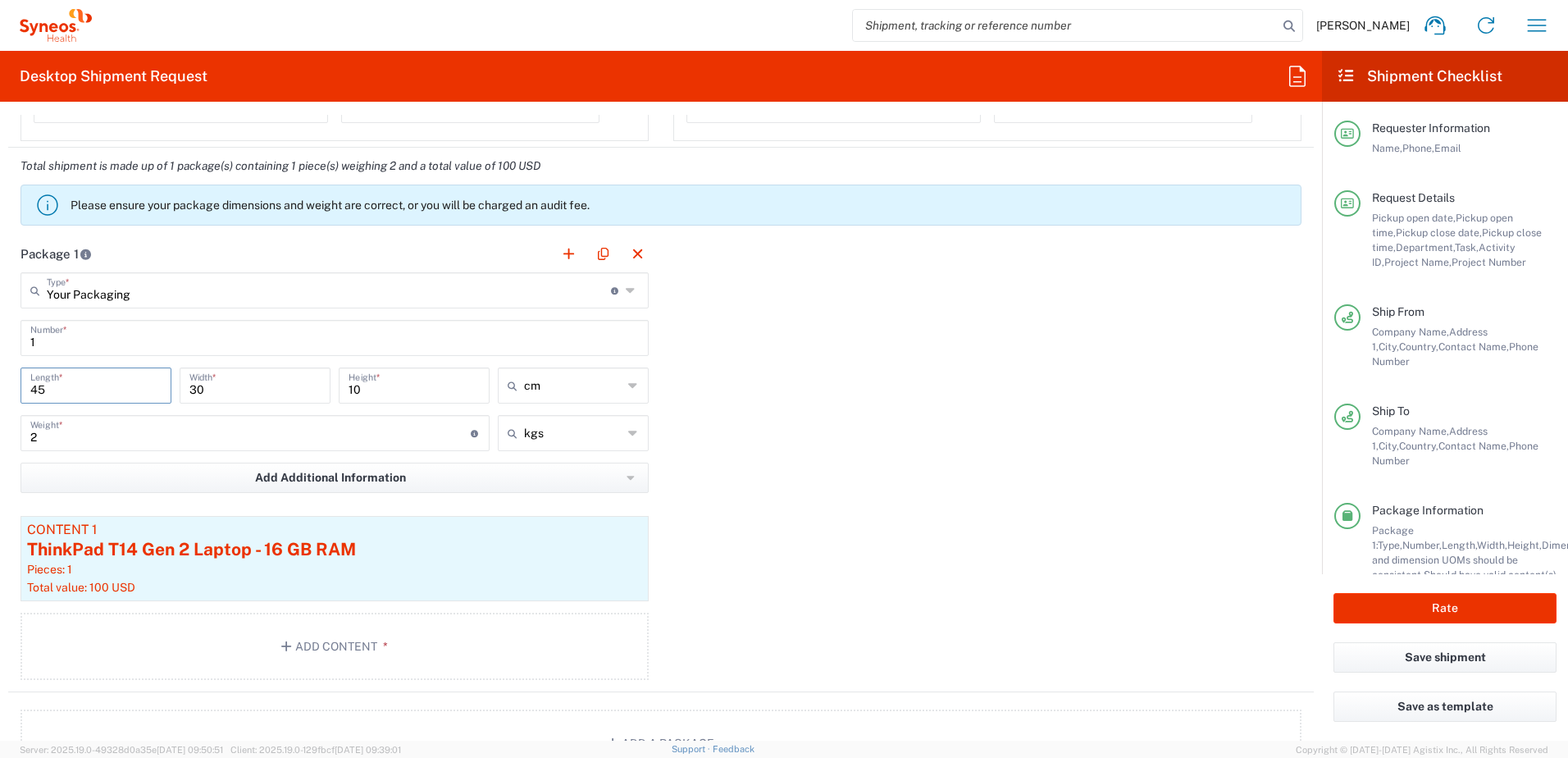
click at [65, 396] on input "45" at bounding box center [95, 384] width 131 height 29
type input "35"
click at [944, 393] on div "Package 1 Your Packaging Type * Material used to package goods Your Packaging E…" at bounding box center [661, 463] width 1306 height 457
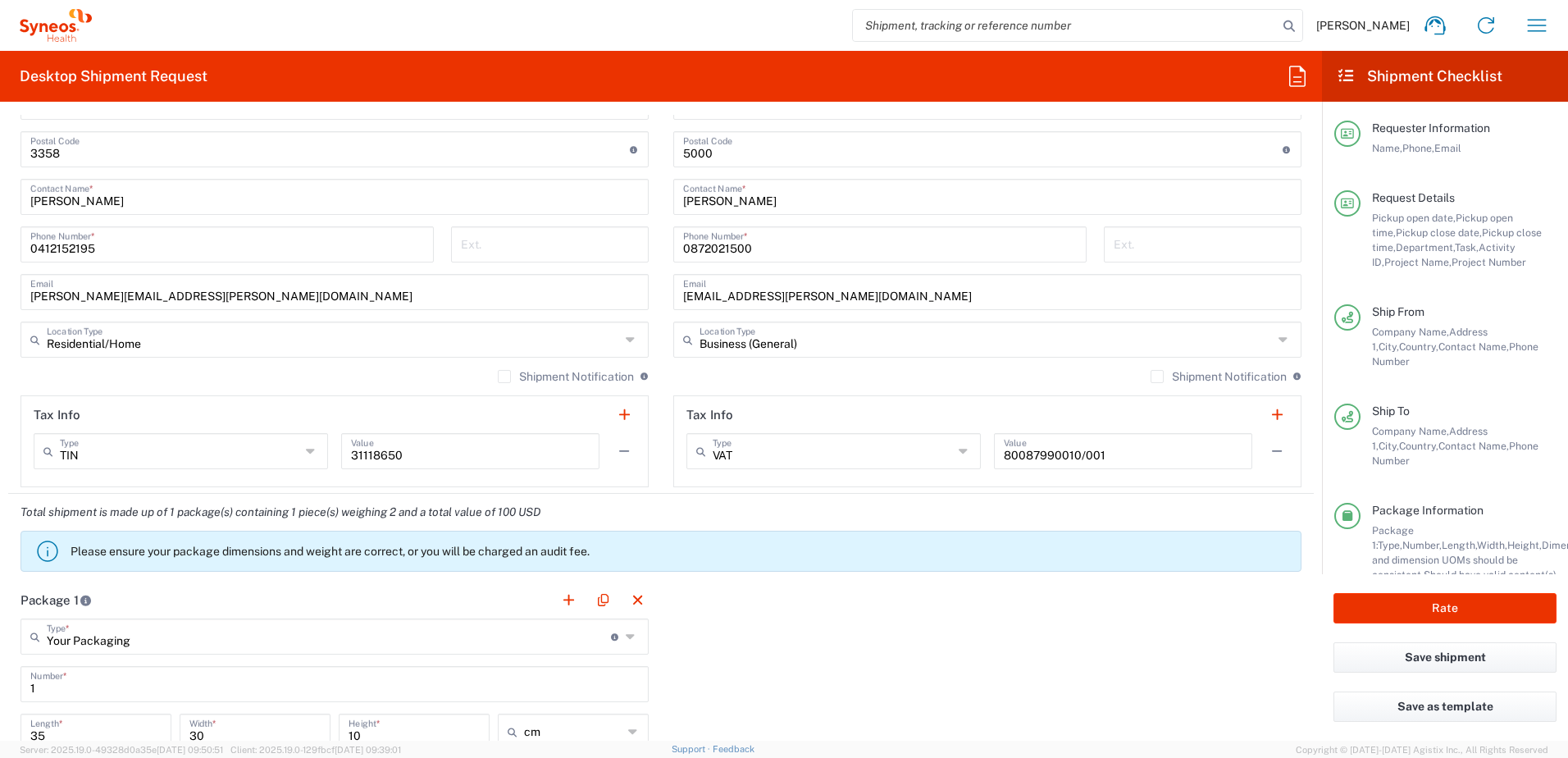
scroll to position [1140, 0]
click at [498, 371] on label "Shipment Notification" at bounding box center [565, 375] width 136 height 14
click at [505, 375] on input "Shipment Notification" at bounding box center [505, 375] width 0 height 0
click at [1150, 371] on label "Shipment Notification" at bounding box center [1218, 375] width 136 height 14
click at [1157, 375] on input "Shipment Notification" at bounding box center [1157, 375] width 0 height 0
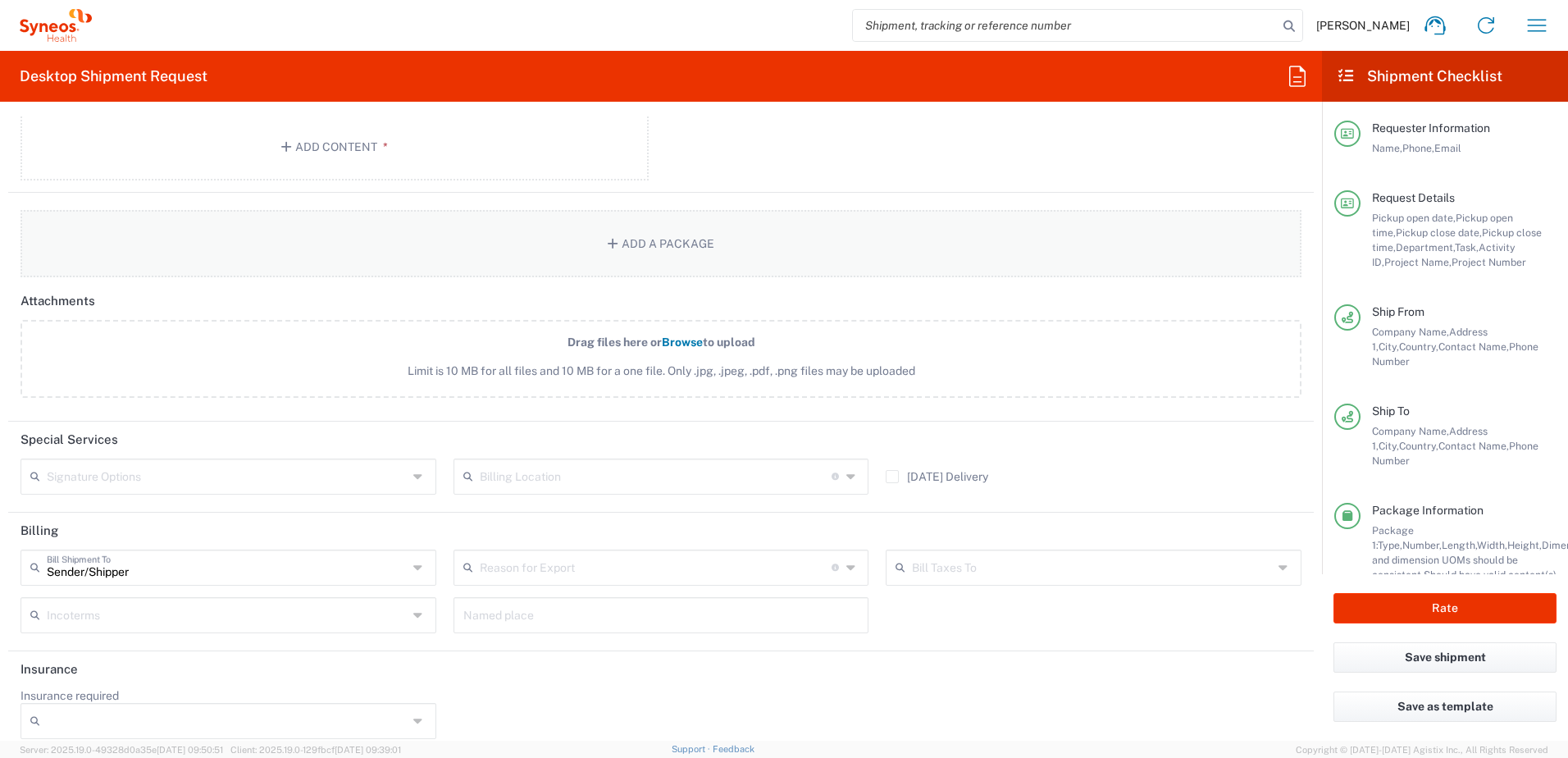
scroll to position [2001, 0]
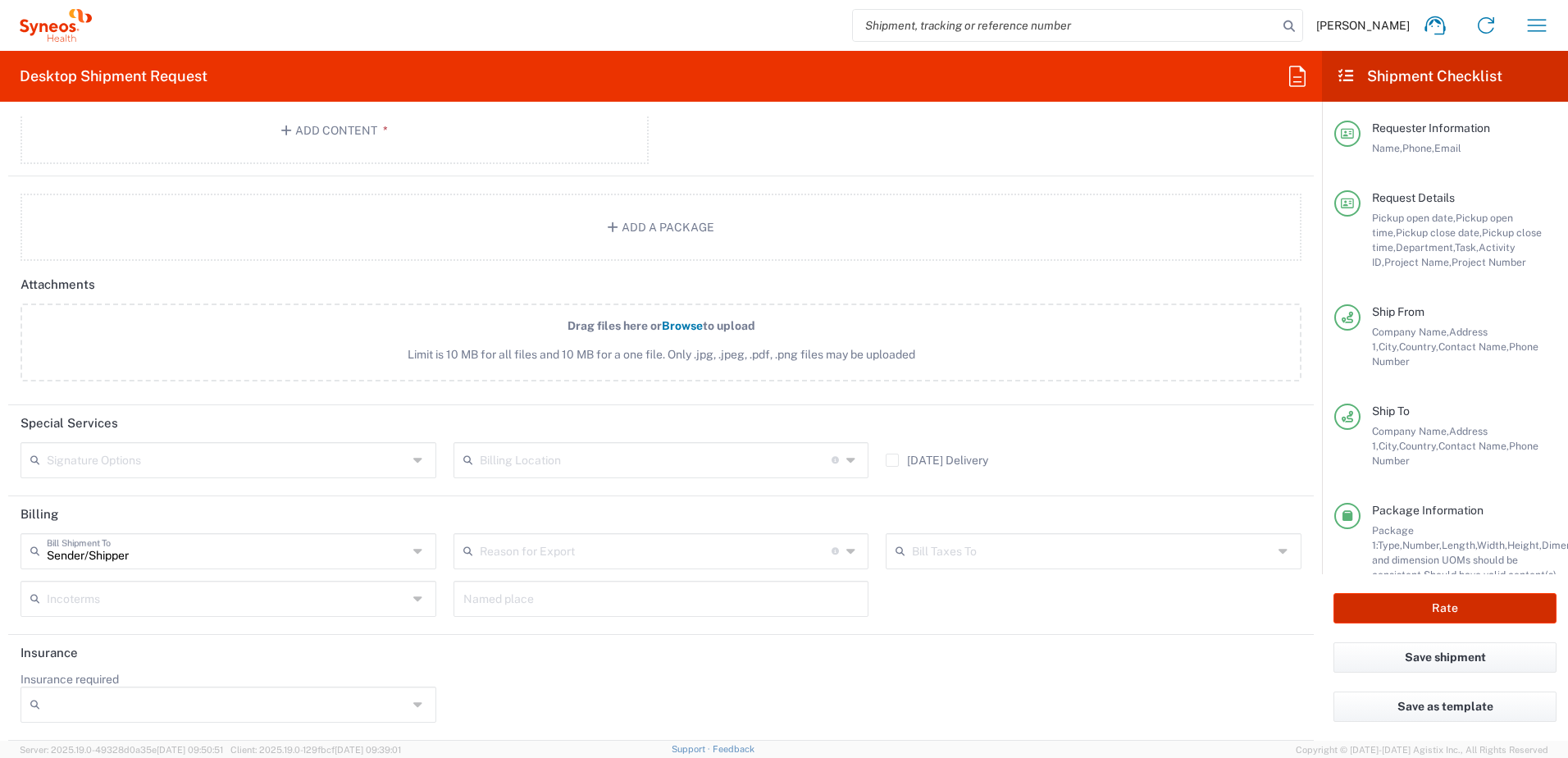
click at [1415, 602] on button "Rate" at bounding box center [1445, 609] width 223 height 30
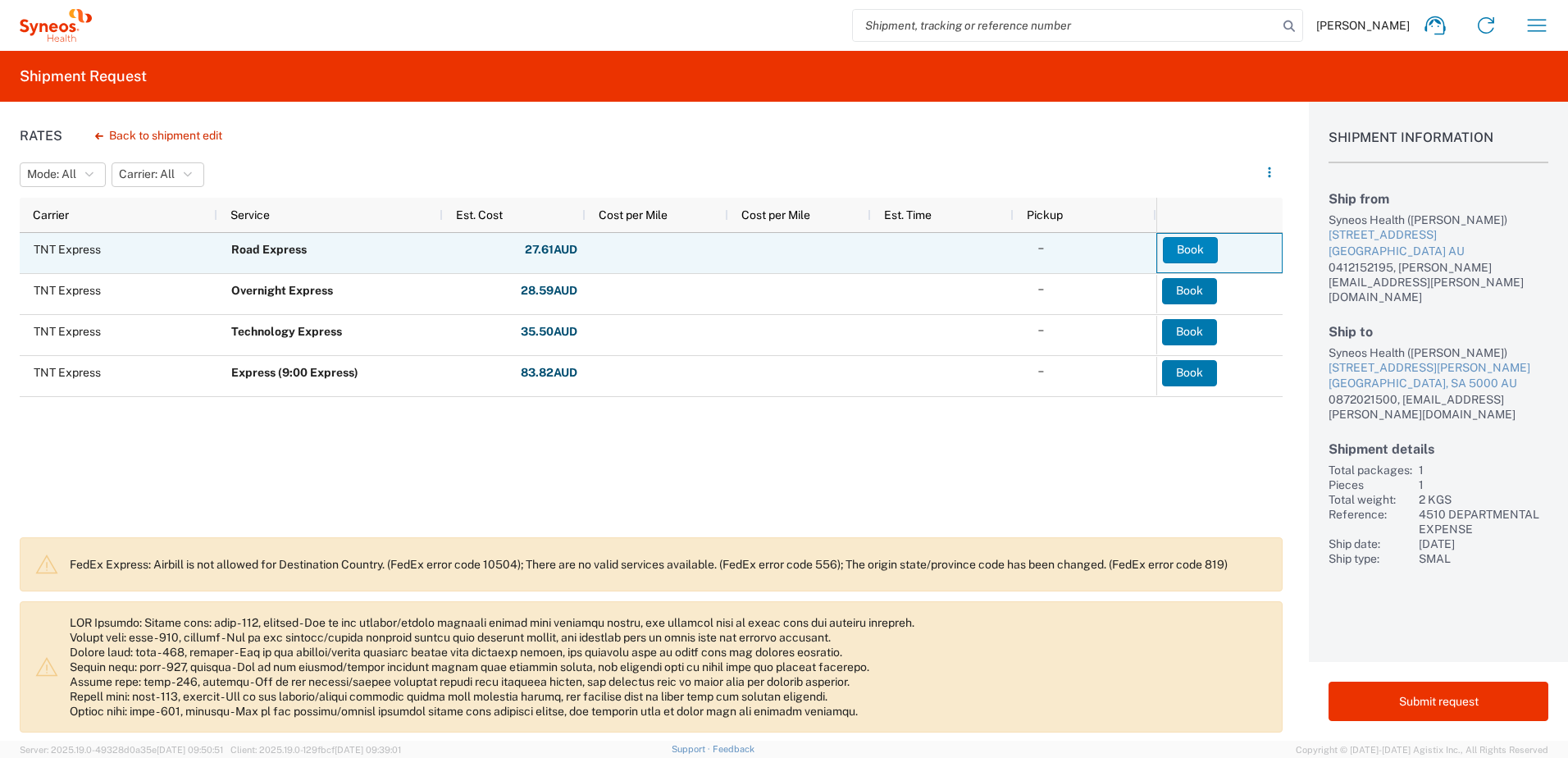
click at [1188, 249] on button "Book" at bounding box center [1190, 250] width 55 height 26
